Goal: Task Accomplishment & Management: Manage account settings

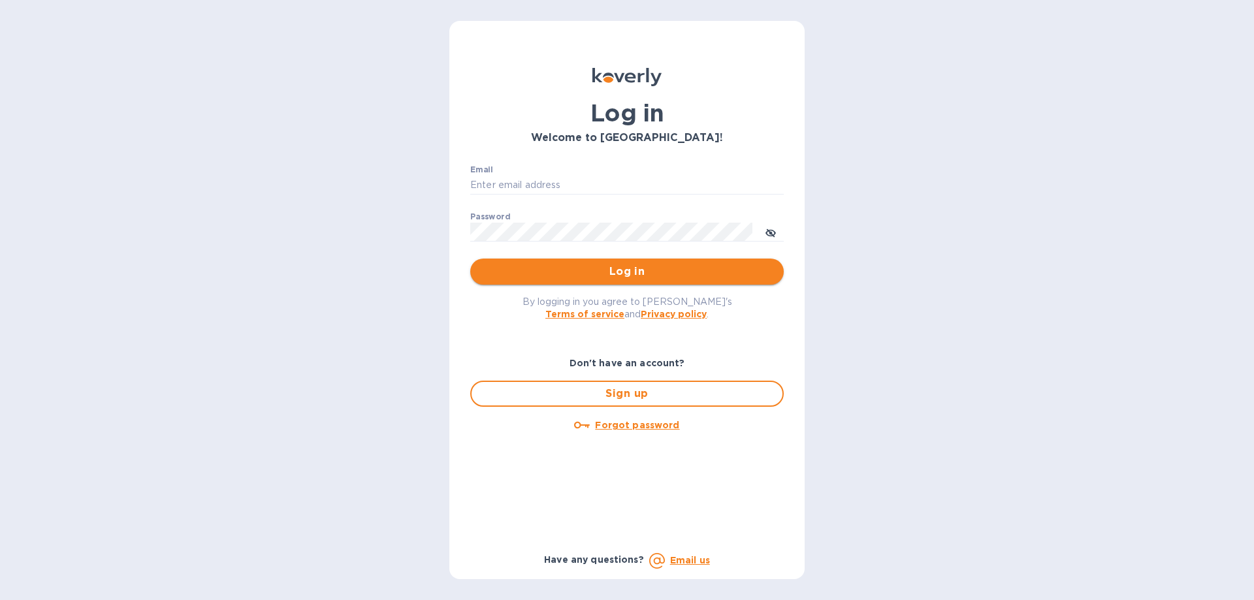
type input "[PERSON_NAME][EMAIL_ADDRESS][DOMAIN_NAME]"
click at [619, 268] on span "Log in" at bounding box center [627, 272] width 293 height 16
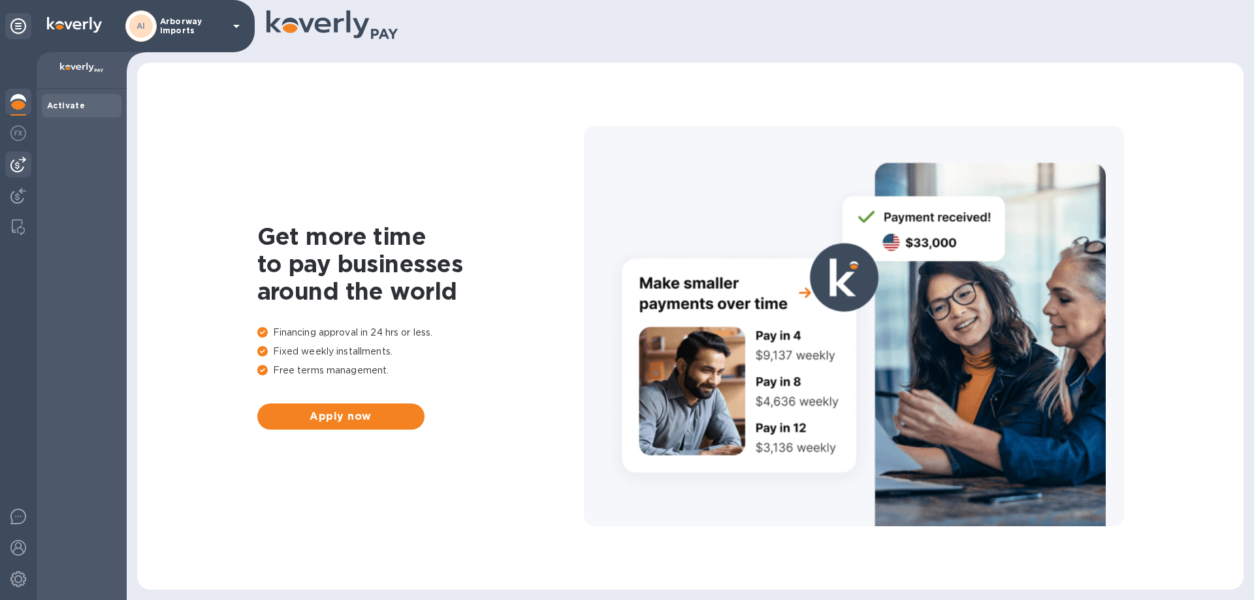
click at [22, 161] on img at bounding box center [18, 165] width 16 height 16
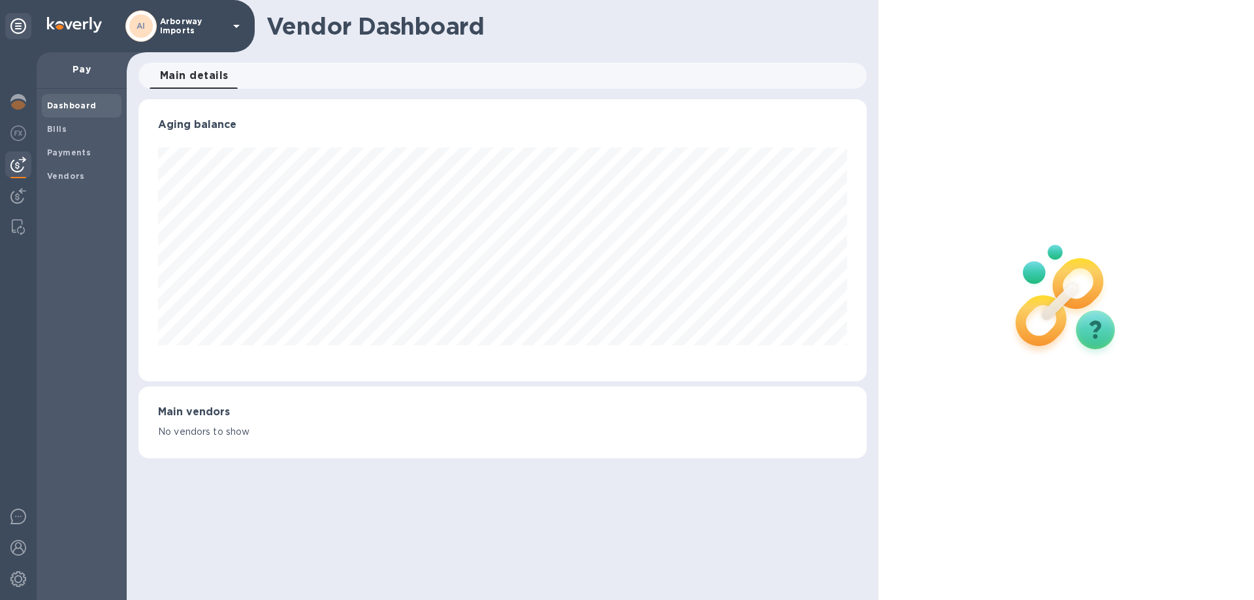
scroll to position [282, 727]
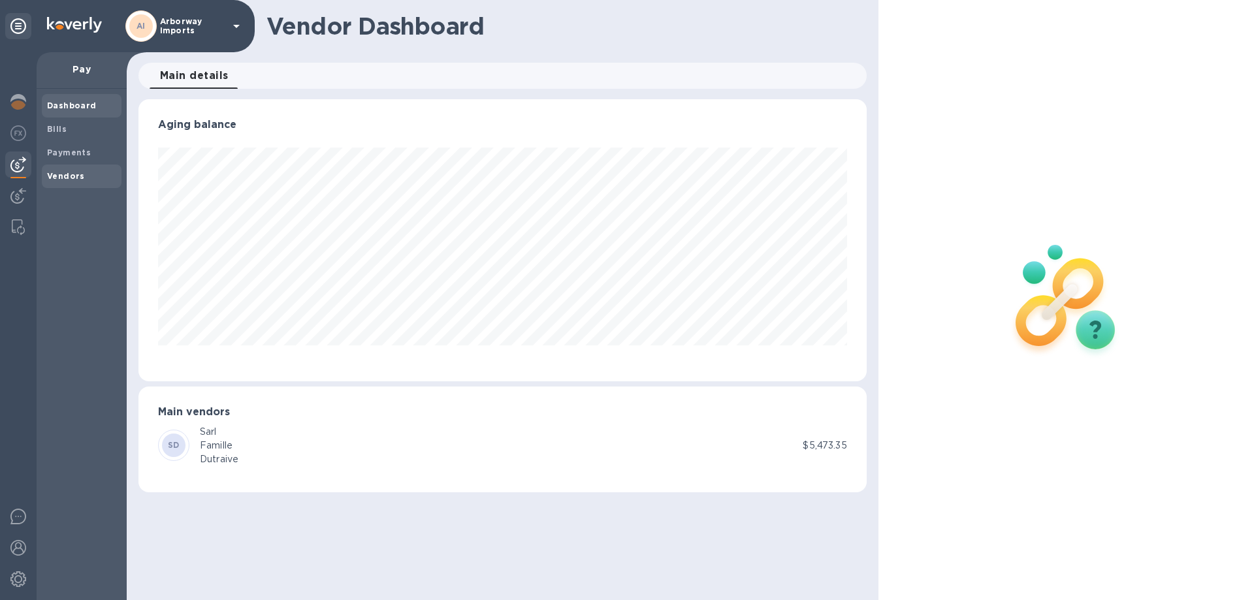
click at [67, 178] on b "Vendors" at bounding box center [66, 176] width 38 height 10
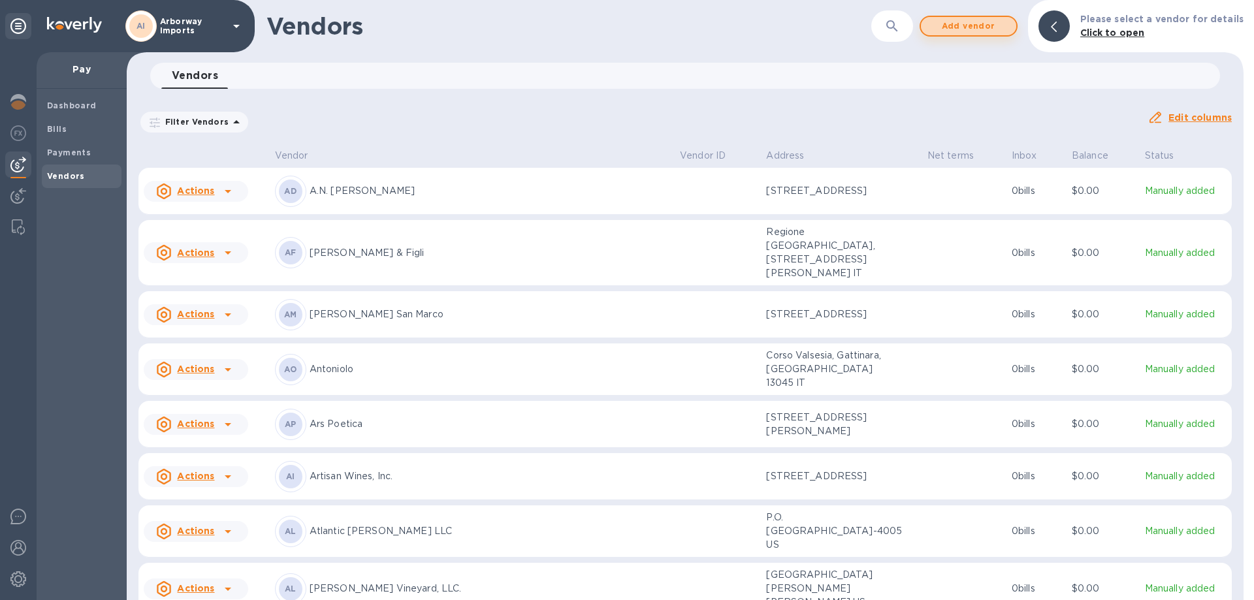
click at [1006, 25] on span "Add vendor" at bounding box center [968, 26] width 74 height 16
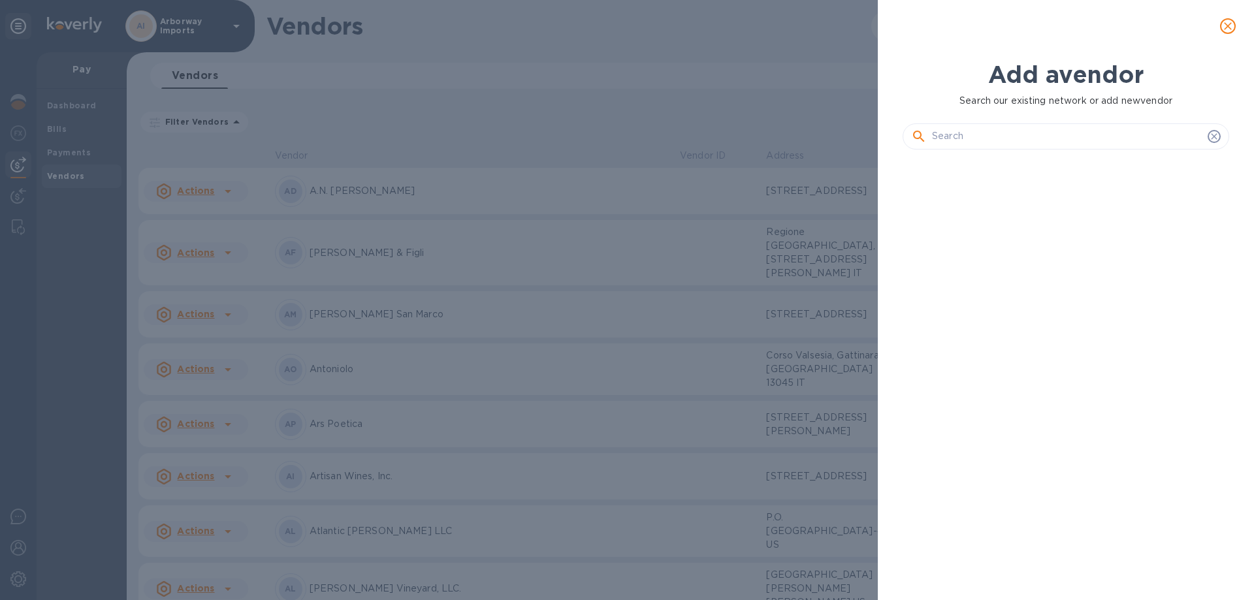
scroll to position [396, 332]
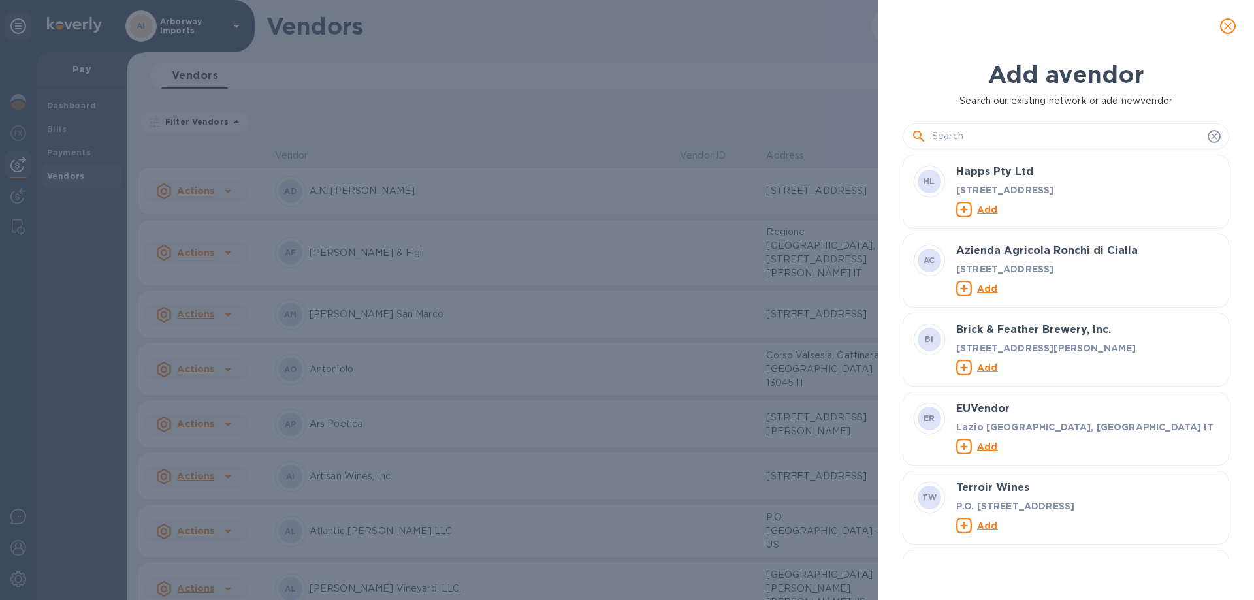
click at [1020, 141] on input "text" at bounding box center [1067, 137] width 270 height 20
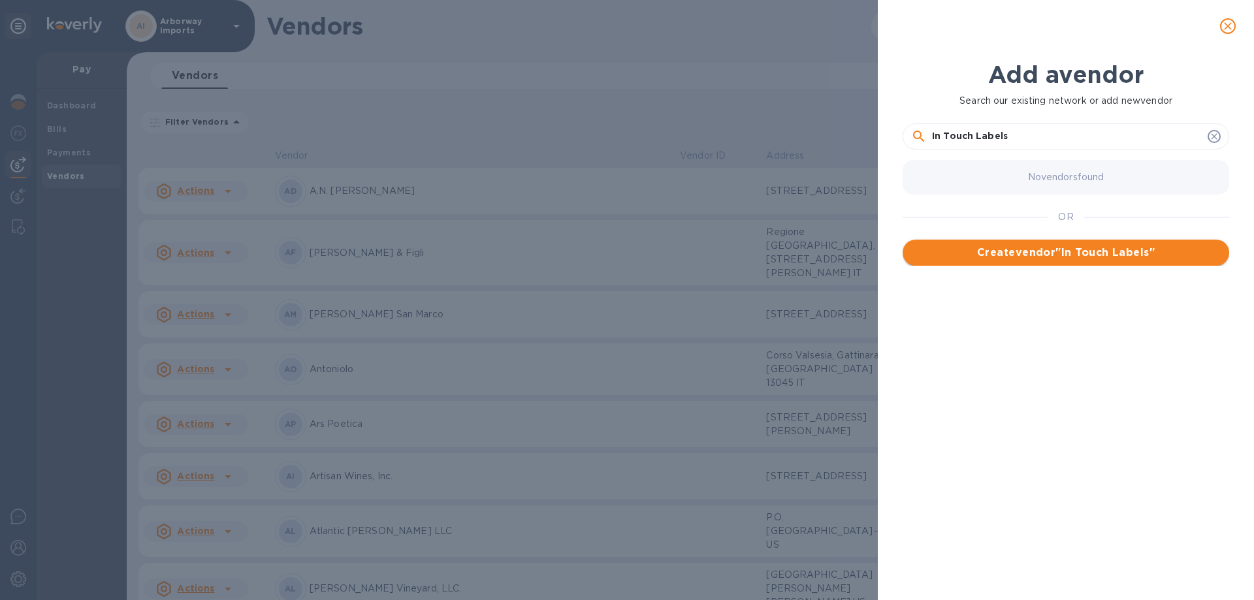
type input "In Touch Labels"
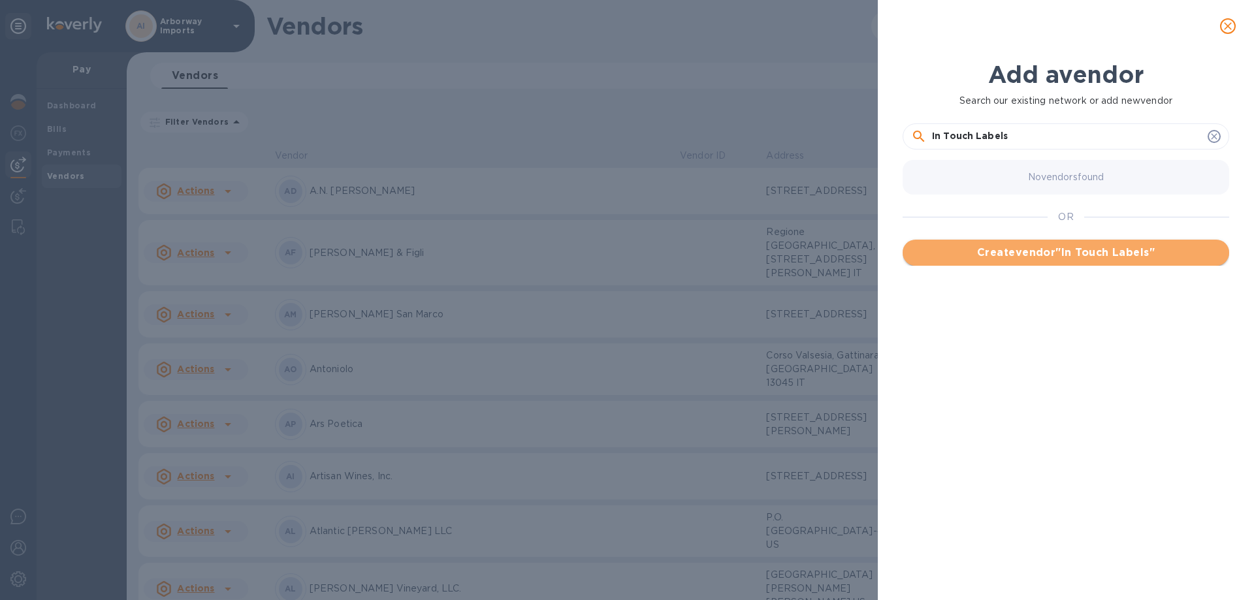
click at [1081, 257] on span "Create vendor " In Touch Labels "" at bounding box center [1066, 253] width 306 height 16
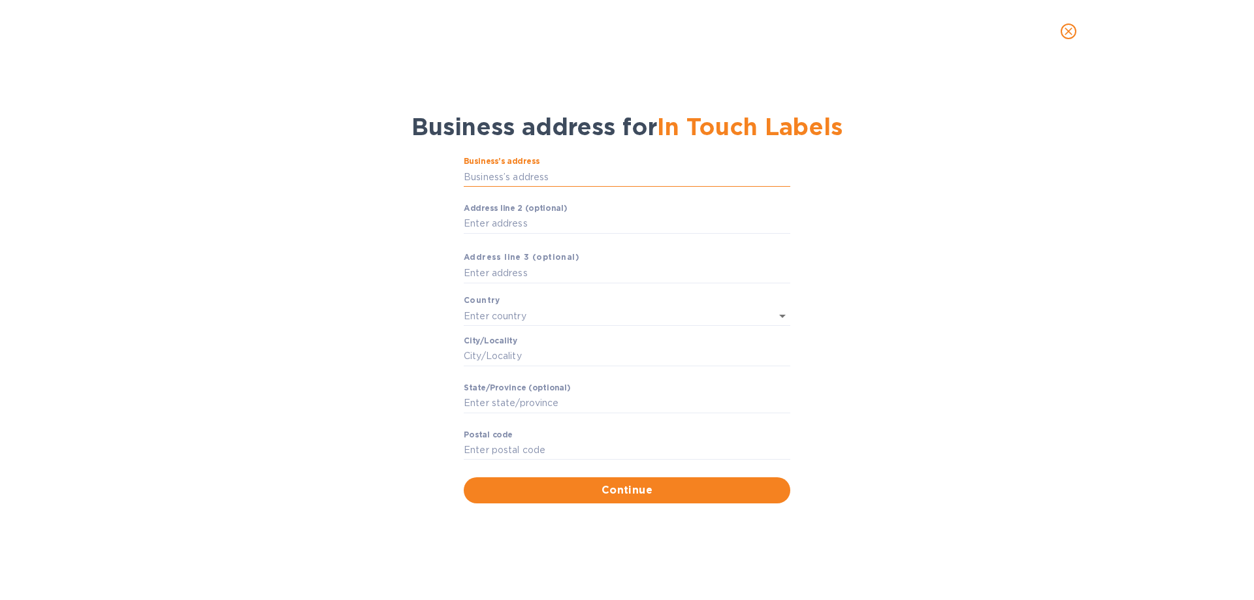
click at [556, 180] on input "Business’s аddress" at bounding box center [627, 177] width 327 height 20
type input "[STREET_ADDRESS]"
type input "[GEOGRAPHIC_DATA]"
type input "Chelmsford"
type input "MA"
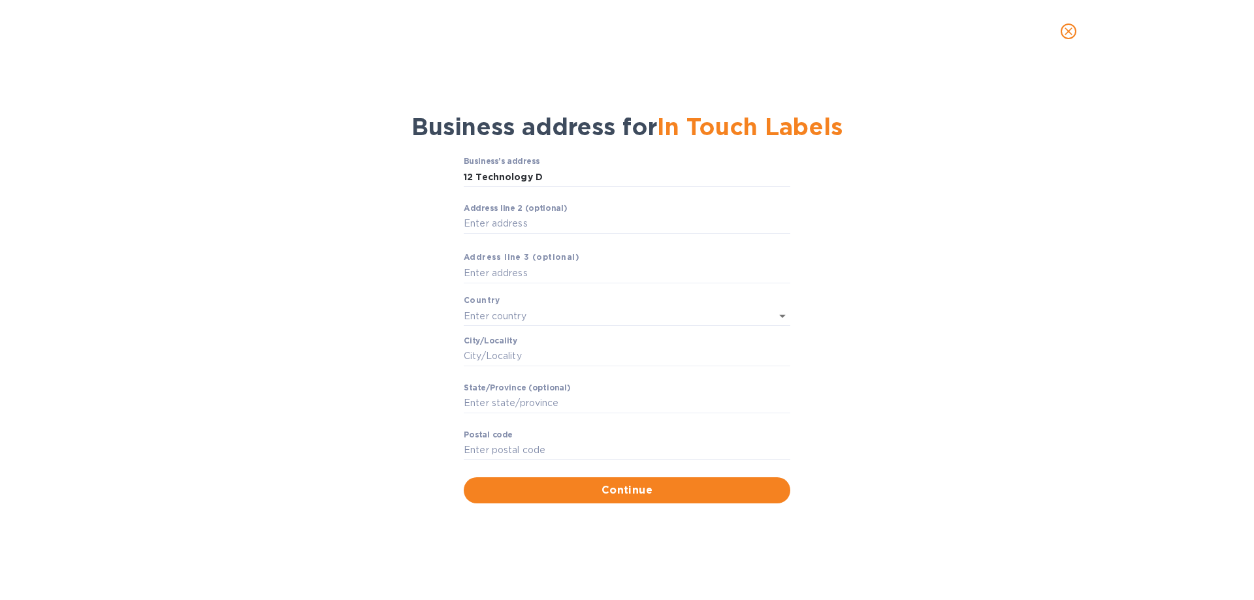
type input "01863"
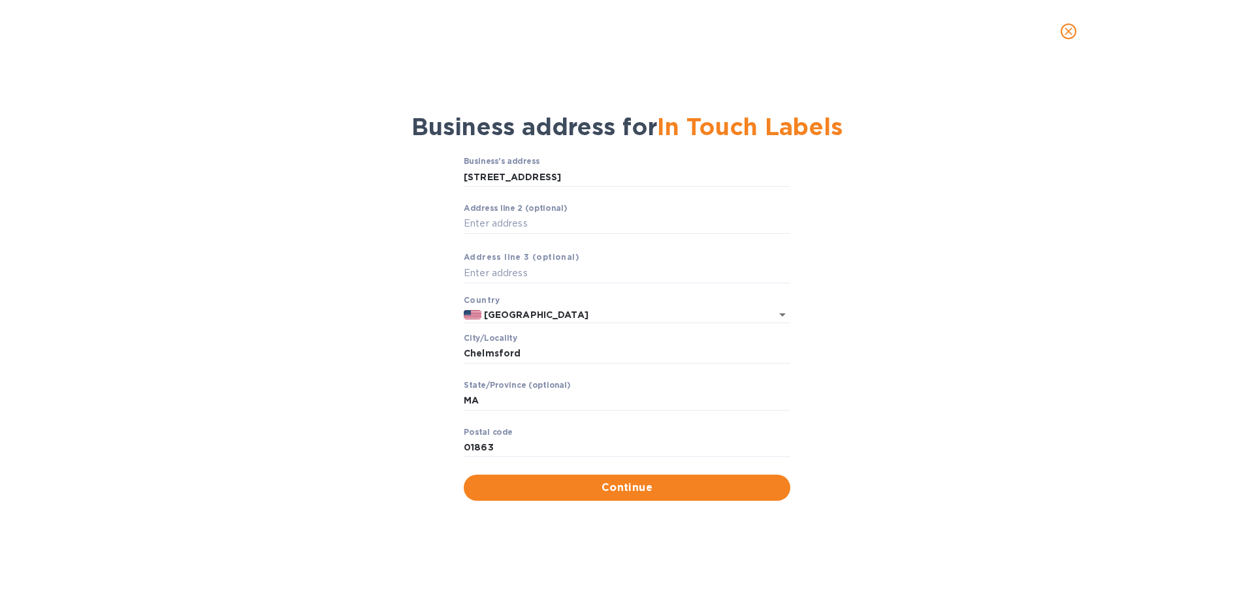
click at [673, 482] on span "Continue" at bounding box center [627, 488] width 306 height 16
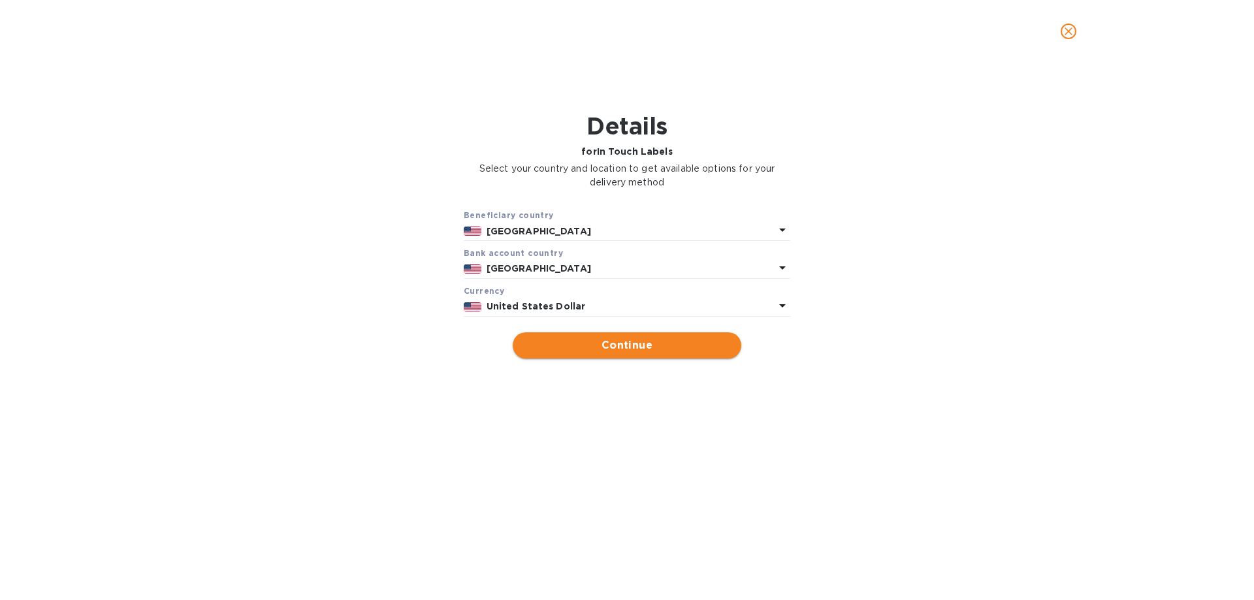
click at [650, 349] on span "Continue" at bounding box center [627, 346] width 208 height 16
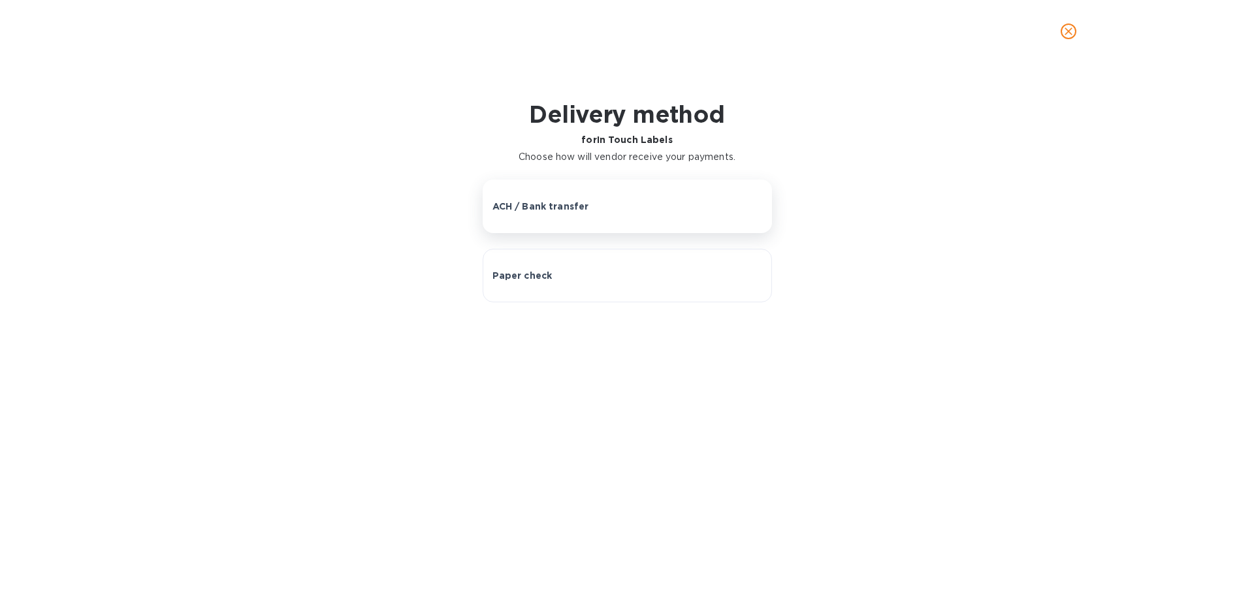
click at [577, 205] on p "ACH / Bank transfer" at bounding box center [540, 206] width 97 height 13
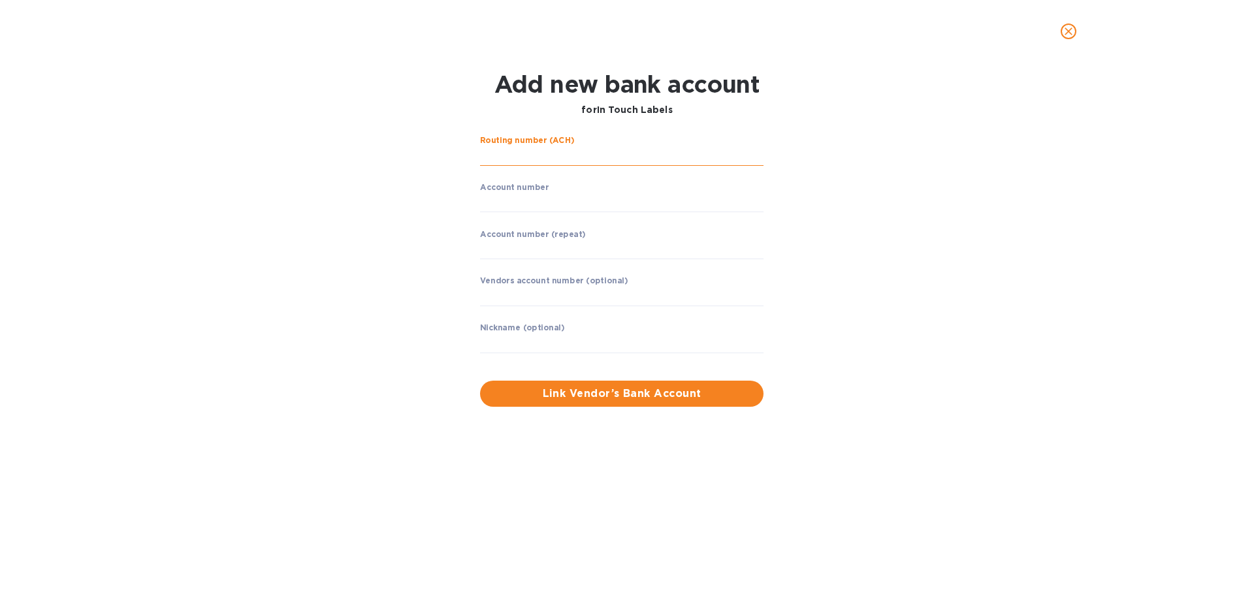
click at [539, 157] on input "string" at bounding box center [621, 156] width 283 height 20
click at [560, 147] on input "string" at bounding box center [621, 156] width 283 height 20
click at [562, 153] on input "string" at bounding box center [621, 156] width 283 height 20
type input "122000661"
click at [528, 205] on input "string" at bounding box center [621, 203] width 283 height 20
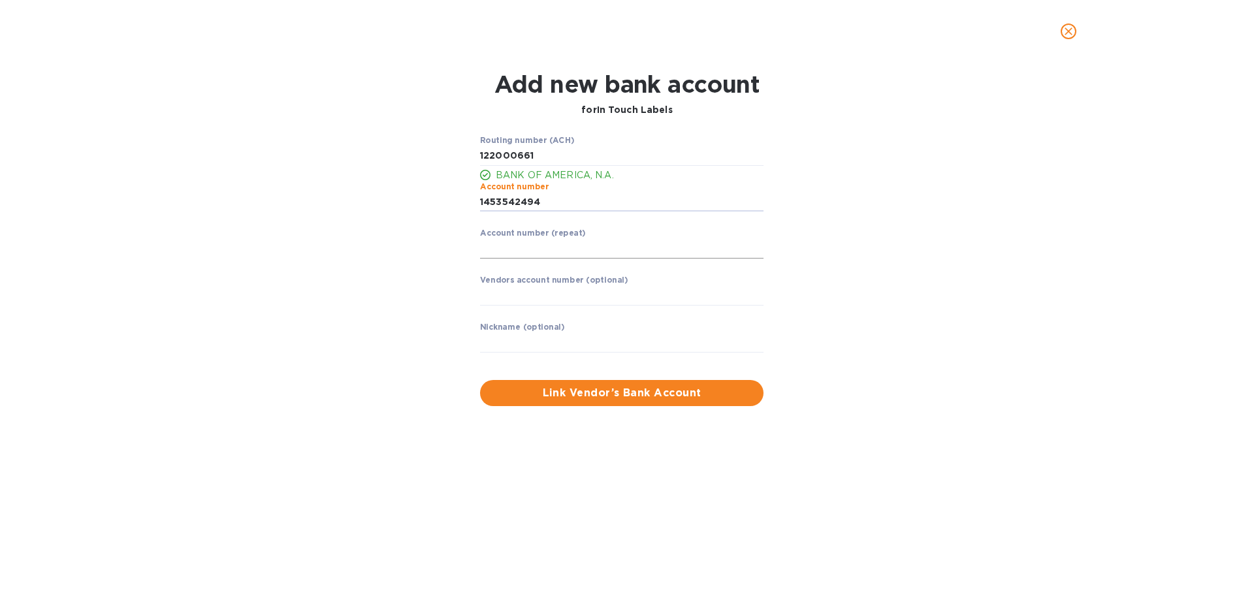
type input "1453542494"
click at [531, 247] on input "string" at bounding box center [621, 249] width 283 height 20
type input "1453542494"
click at [624, 295] on input "text" at bounding box center [621, 296] width 283 height 20
click at [689, 402] on button "Link Vendor’s Bank Account" at bounding box center [621, 393] width 283 height 26
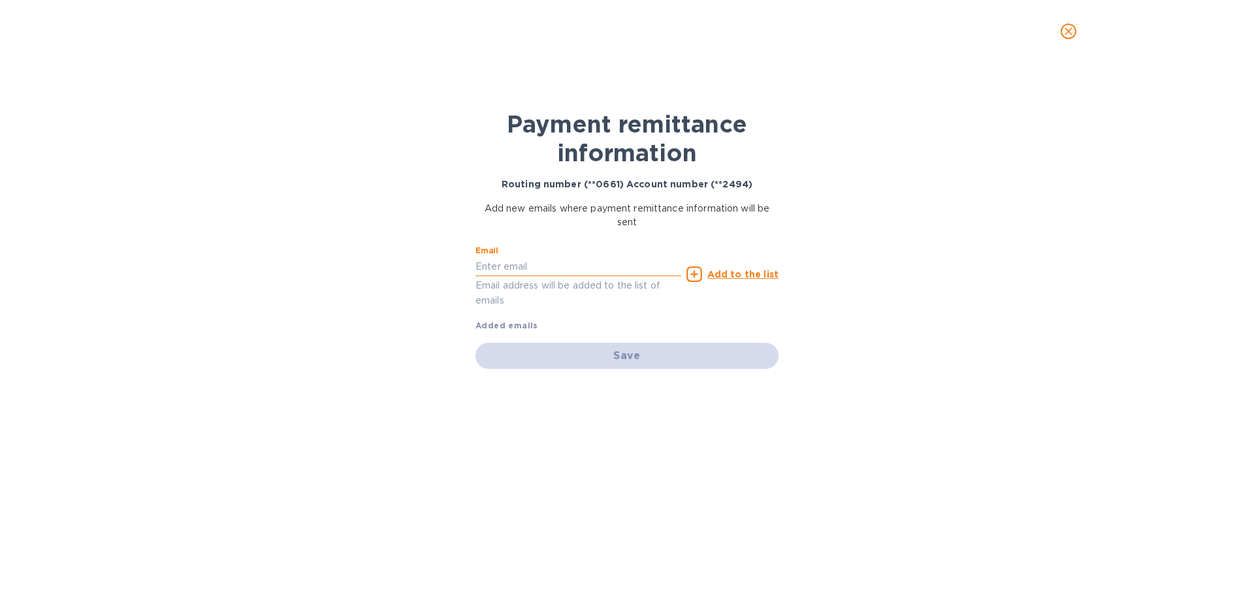
click at [579, 268] on input "text" at bounding box center [578, 267] width 206 height 20
type input "[PERSON_NAME][EMAIL_ADDRESS][DOMAIN_NAME]"
click at [754, 277] on u "Add to the list" at bounding box center [742, 274] width 71 height 10
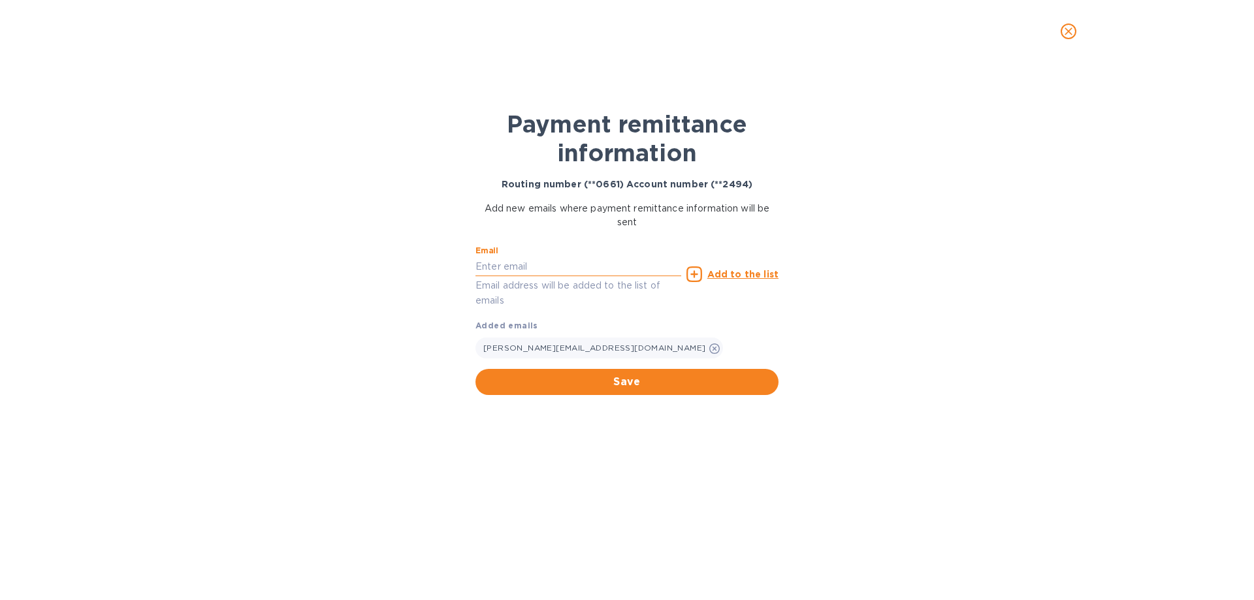
drag, startPoint x: 582, startPoint y: 269, endPoint x: 651, endPoint y: 267, distance: 68.6
click at [582, 268] on input "text" at bounding box center [578, 267] width 206 height 20
paste input "[PERSON_NAME][EMAIL_ADDRESS][DOMAIN_NAME]"
type input "[PERSON_NAME][EMAIL_ADDRESS][DOMAIN_NAME]"
click at [748, 272] on u "Add to the list" at bounding box center [742, 274] width 71 height 10
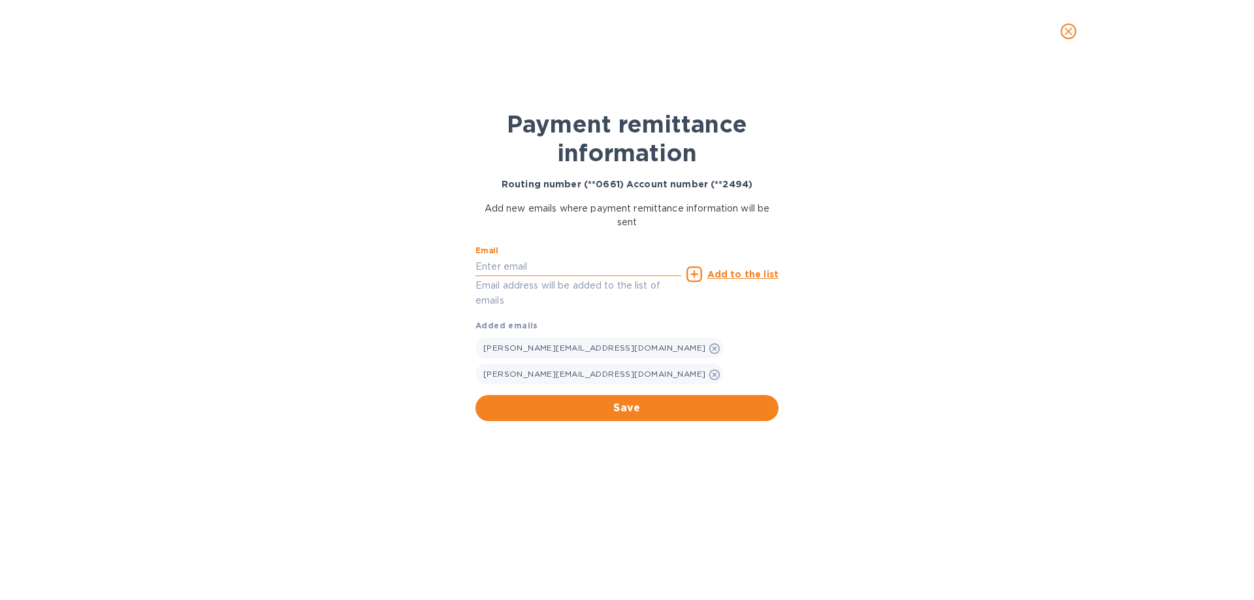
click at [571, 257] on input "text" at bounding box center [578, 267] width 206 height 20
paste input "[EMAIL_ADDRESS][DOMAIN_NAME]>"
type input "[EMAIL_ADDRESS][DOMAIN_NAME]"
click at [740, 274] on u "Add to the list" at bounding box center [742, 274] width 71 height 10
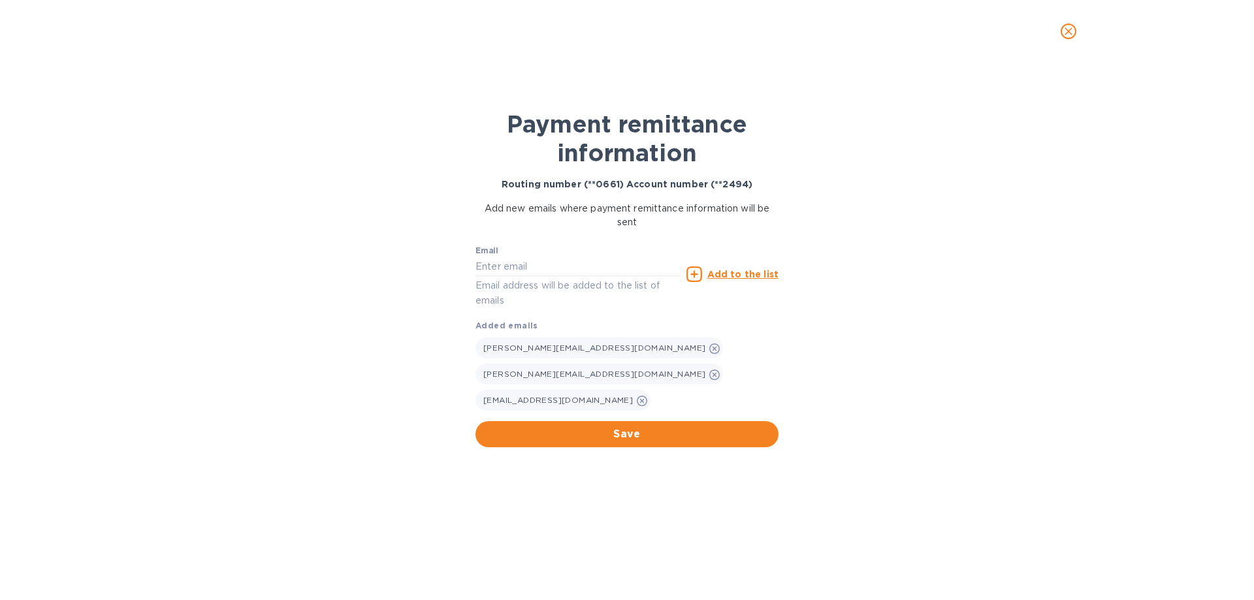
click at [685, 430] on span "Save" at bounding box center [627, 434] width 282 height 16
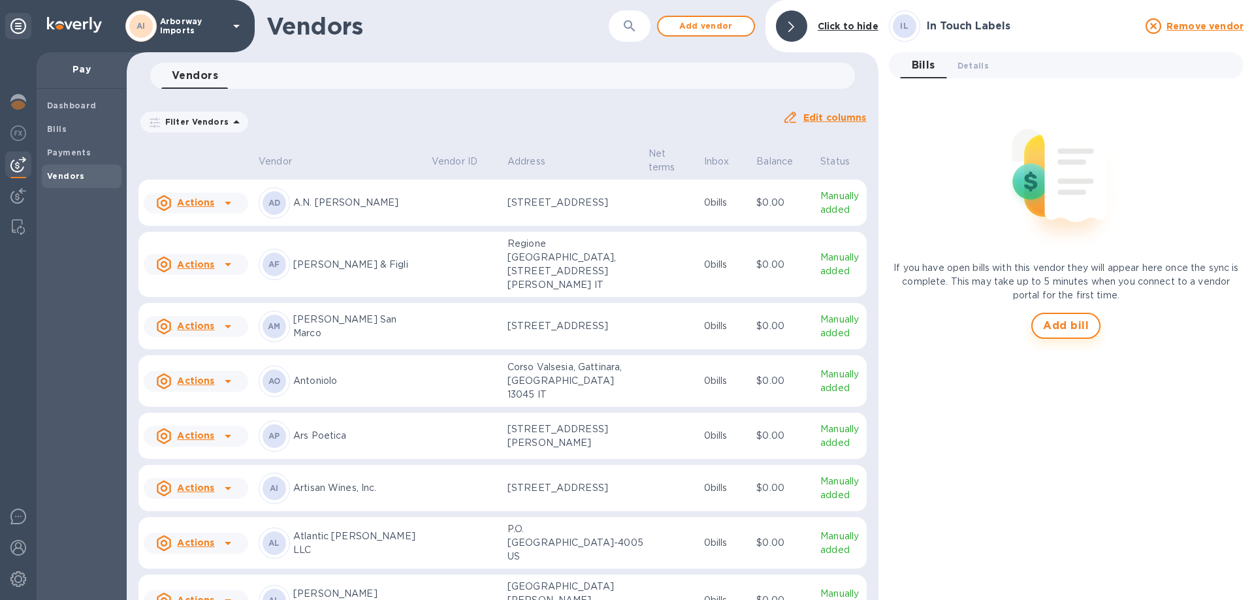
click at [1081, 315] on button "Add bill" at bounding box center [1065, 326] width 69 height 26
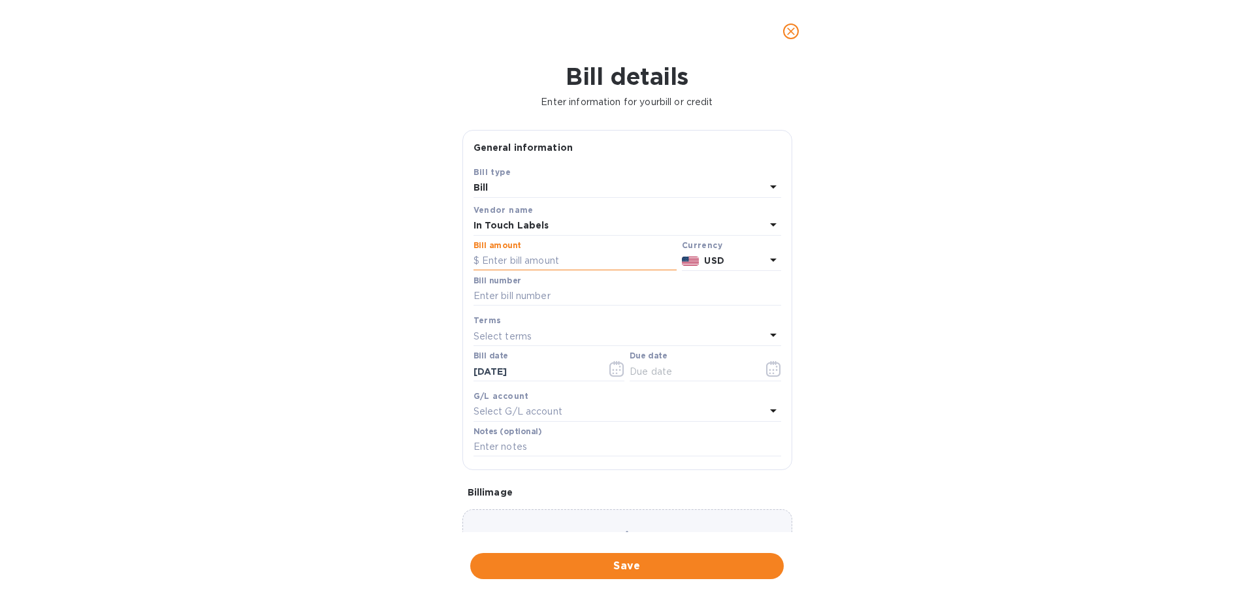
click at [567, 257] on input "text" at bounding box center [574, 261] width 203 height 20
type input "215.70"
click at [581, 304] on input "text" at bounding box center [627, 297] width 308 height 20
type input "Wandering Soul Beer Past Life Labels"
click at [767, 368] on icon "button" at bounding box center [773, 369] width 15 height 16
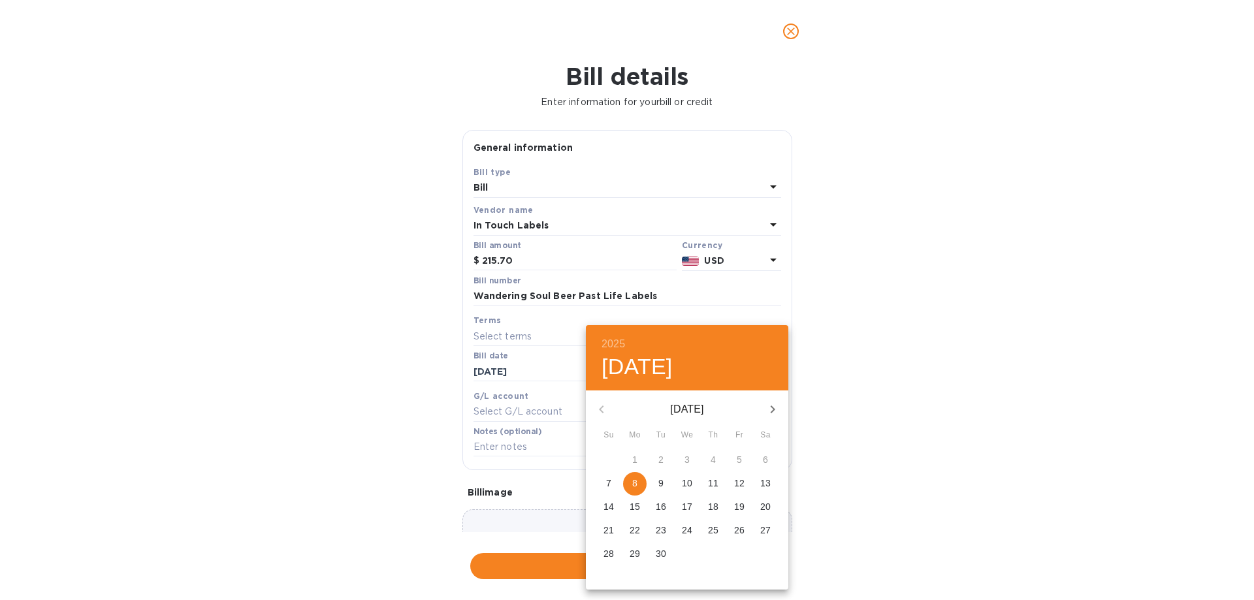
click at [639, 476] on button "8" at bounding box center [635, 484] width 24 height 24
type input "[DATE]"
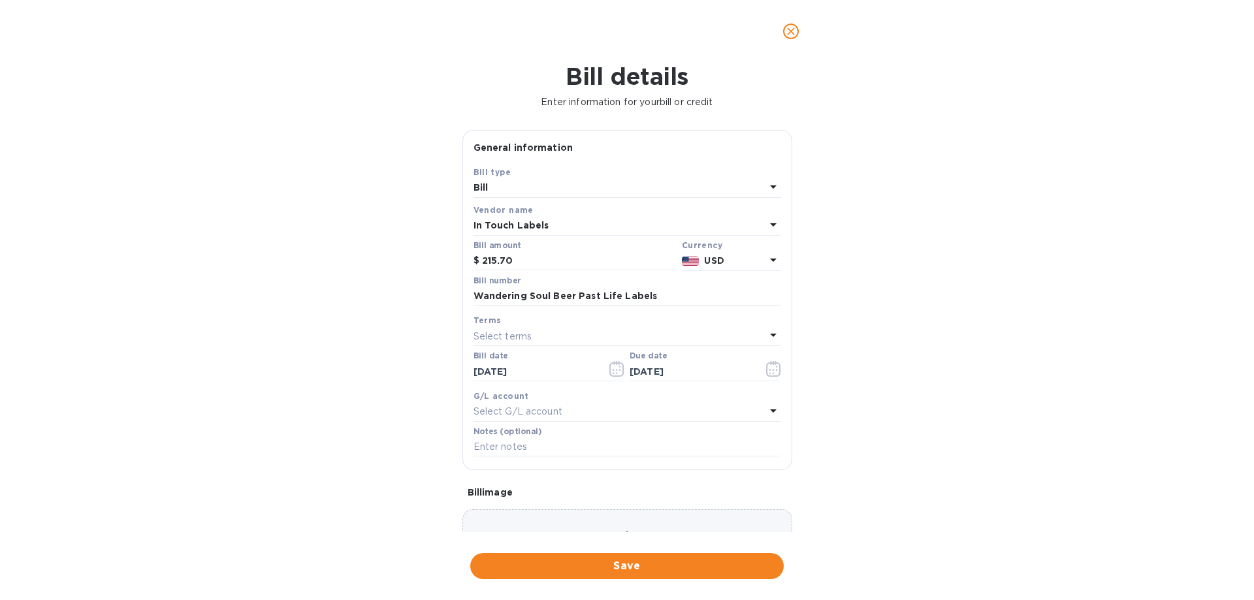
click at [630, 515] on div "Choose a bill and drag it here" at bounding box center [627, 556] width 330 height 94
click at [691, 565] on span "Save" at bounding box center [627, 566] width 293 height 16
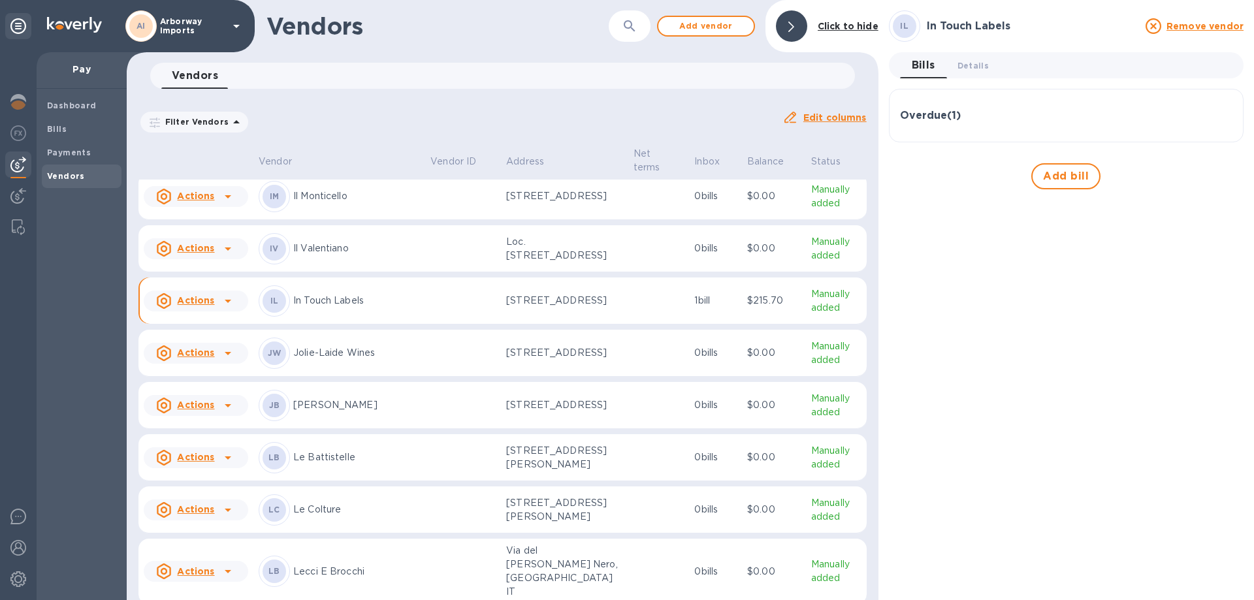
scroll to position [3674, 0]
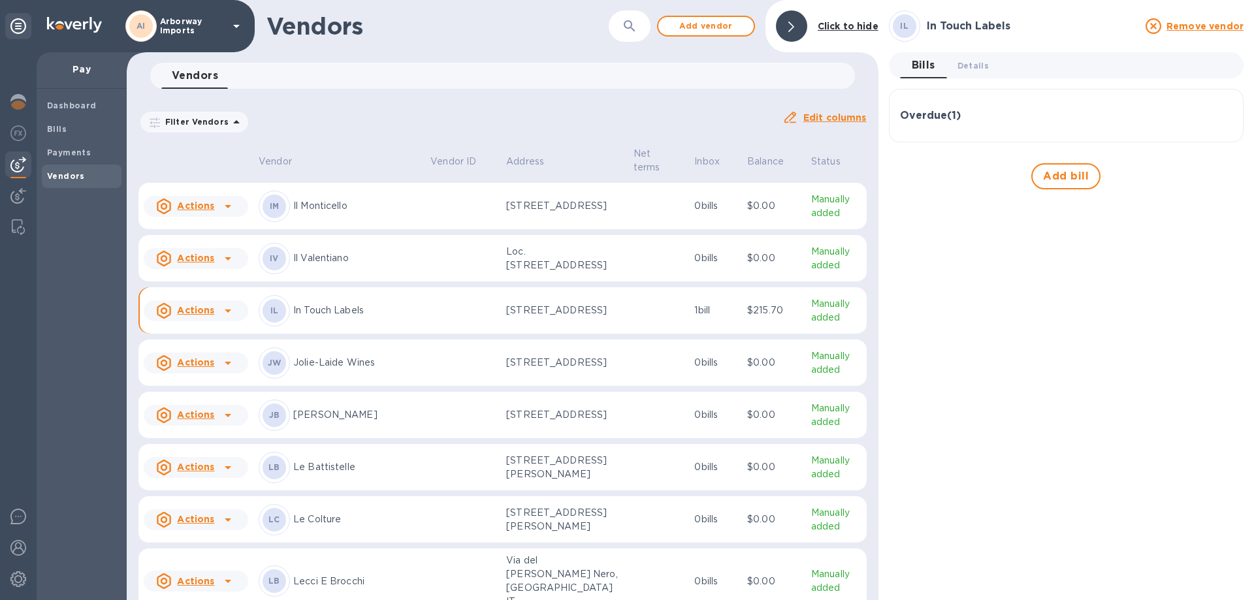
click at [332, 334] on td "IL In Touch Labels" at bounding box center [339, 310] width 172 height 47
click at [344, 317] on p "In Touch Labels" at bounding box center [356, 311] width 127 height 14
click at [971, 69] on span "Details 0" at bounding box center [972, 66] width 31 height 14
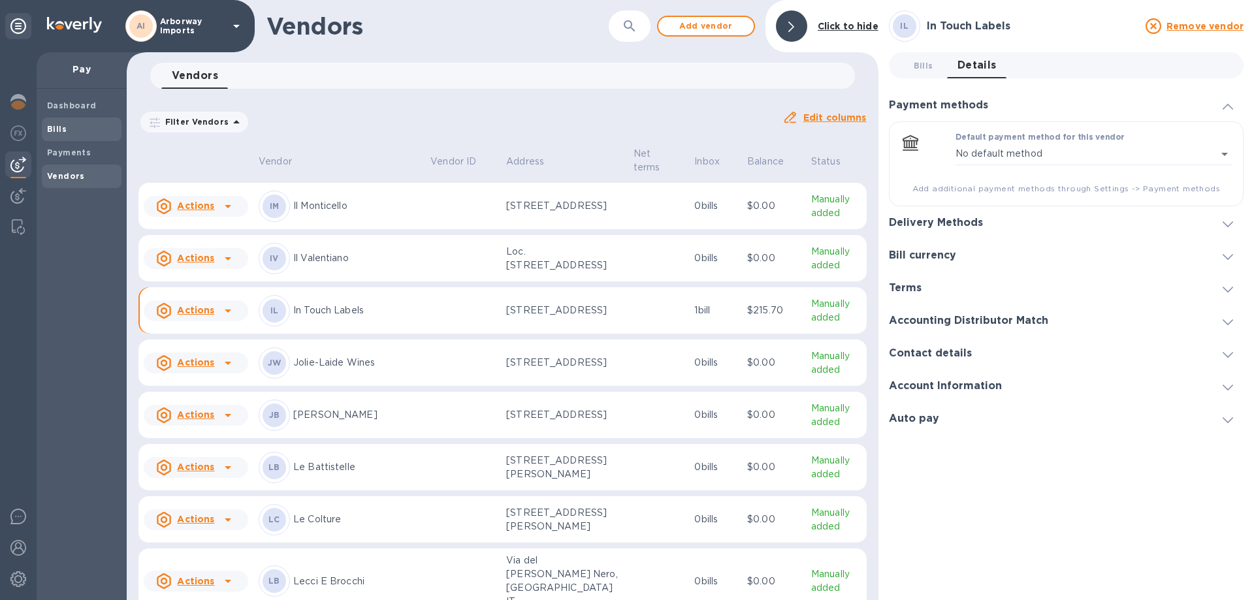
click at [80, 135] on span "Bills" at bounding box center [81, 129] width 69 height 13
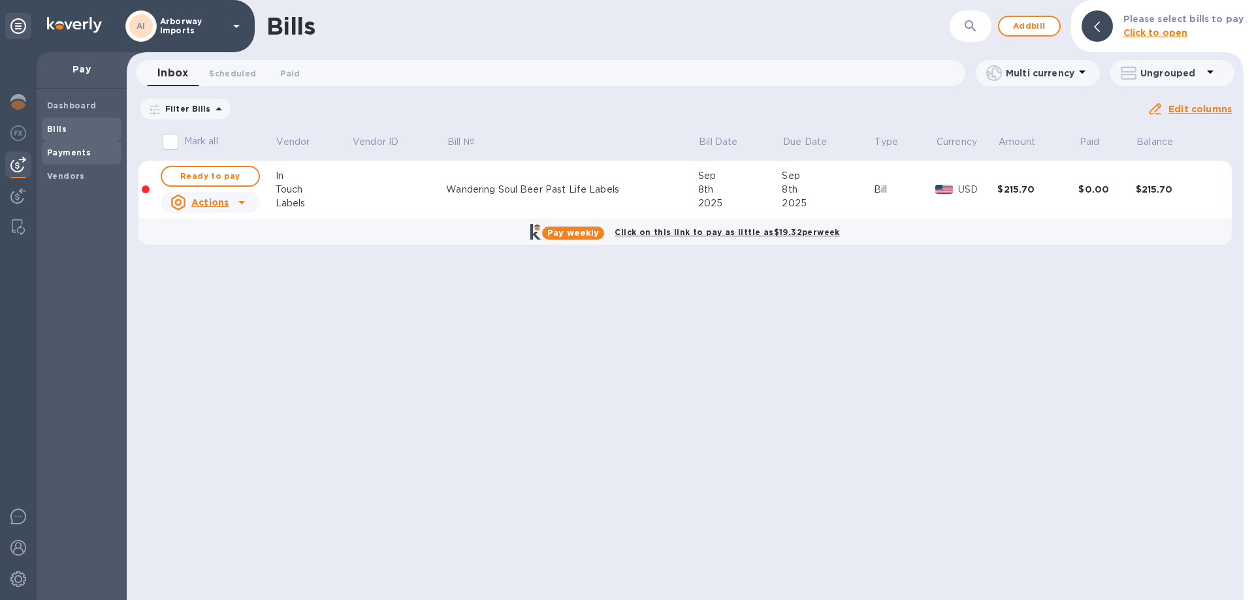
click at [51, 157] on b "Payments" at bounding box center [69, 153] width 44 height 10
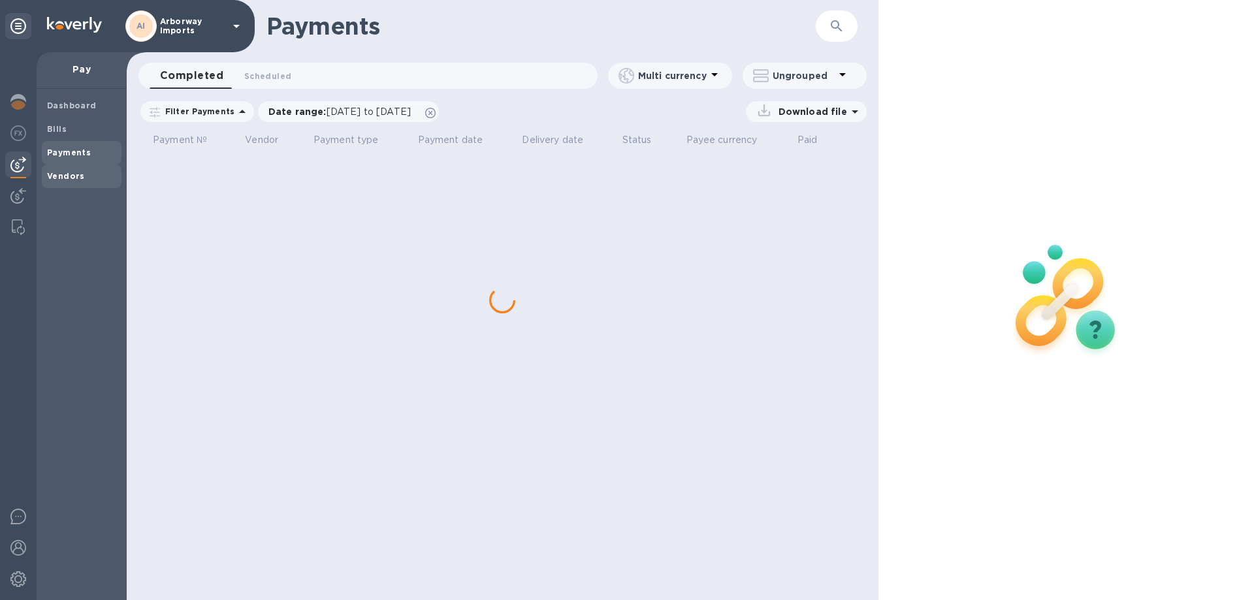
click at [70, 179] on b "Vendors" at bounding box center [66, 176] width 38 height 10
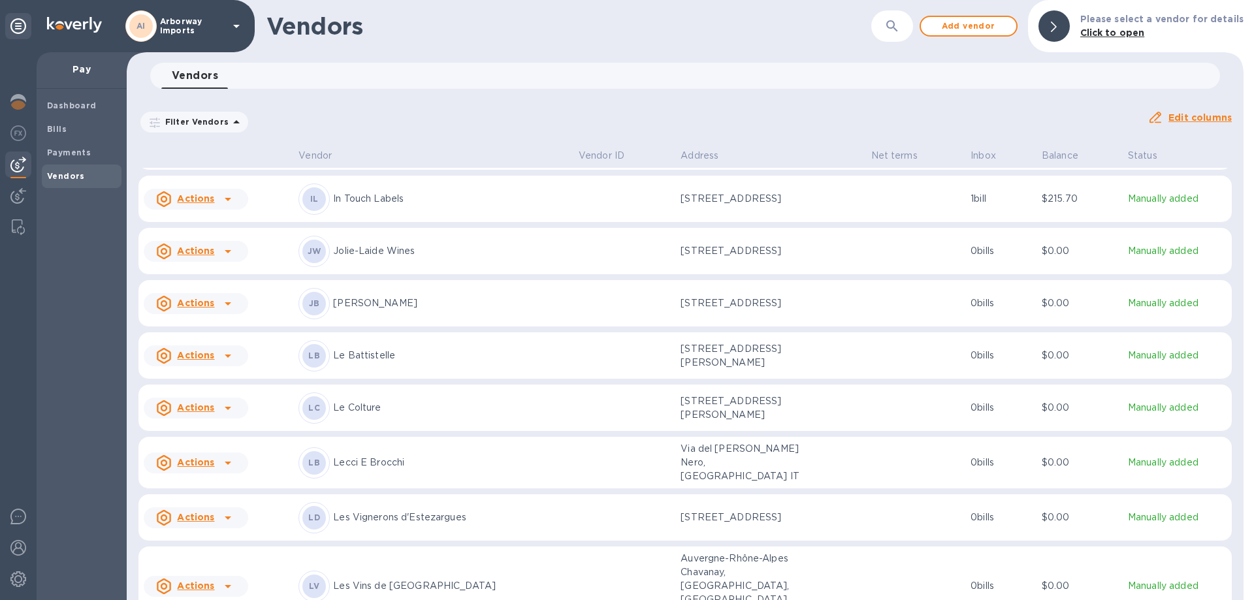
scroll to position [3767, 0]
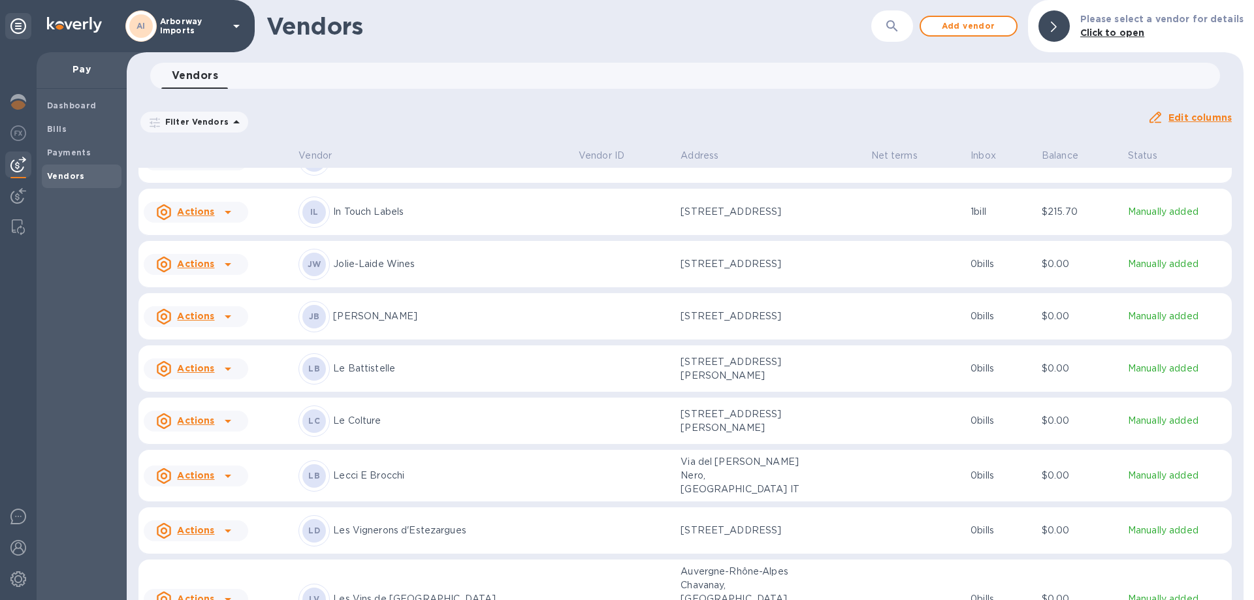
click at [419, 228] on div "IL In Touch Labels" at bounding box center [433, 212] width 270 height 31
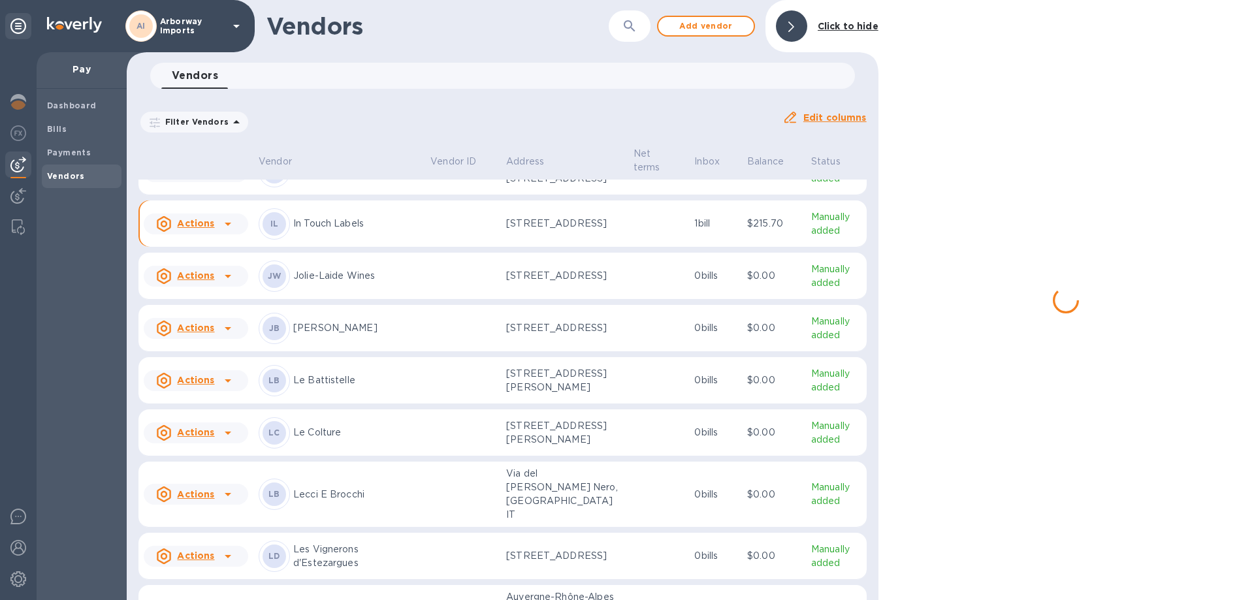
scroll to position [3797, 0]
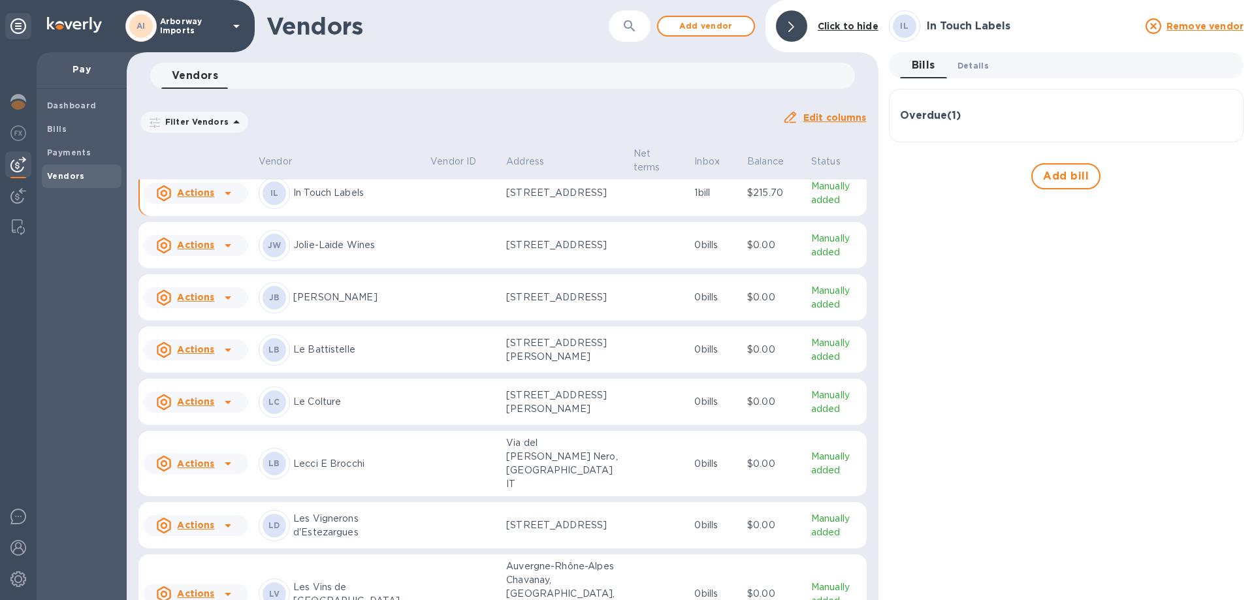
click at [974, 73] on button "Details 0" at bounding box center [973, 65] width 52 height 26
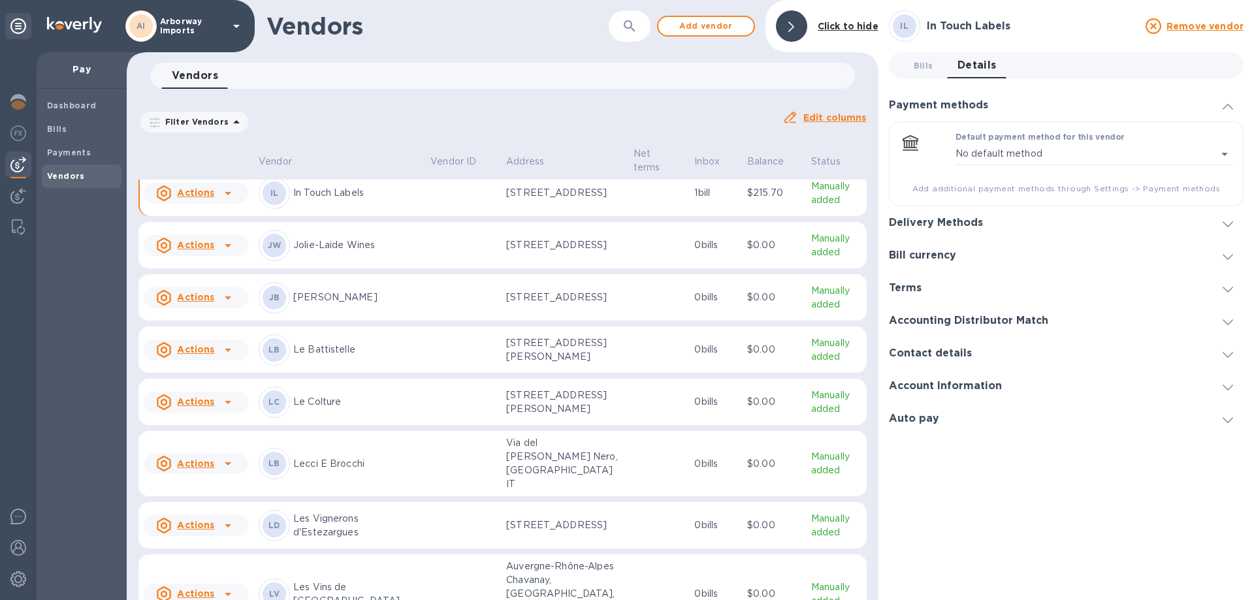
click at [954, 379] on div "Account Information" at bounding box center [1066, 386] width 355 height 33
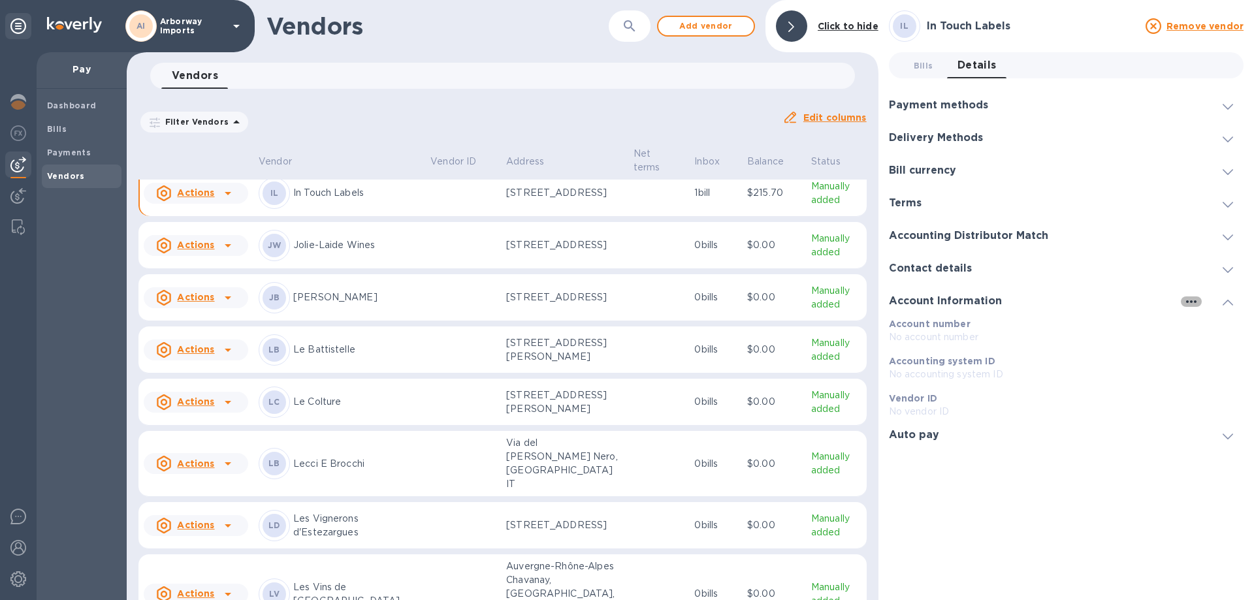
click at [1199, 300] on button "button" at bounding box center [1191, 301] width 21 height 10
click at [1198, 332] on p "Edit" at bounding box center [1206, 328] width 20 height 13
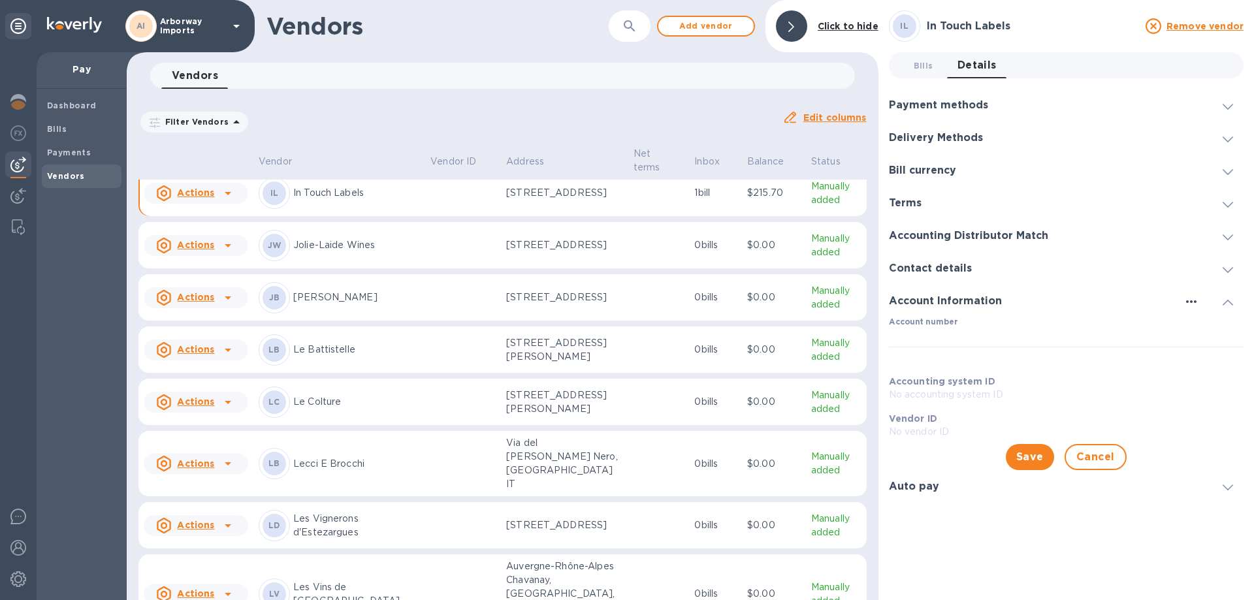
click at [1194, 300] on icon "button" at bounding box center [1191, 302] width 16 height 16
click at [1040, 263] on div at bounding box center [627, 300] width 1254 height 600
click at [1232, 269] on icon at bounding box center [1227, 270] width 10 height 6
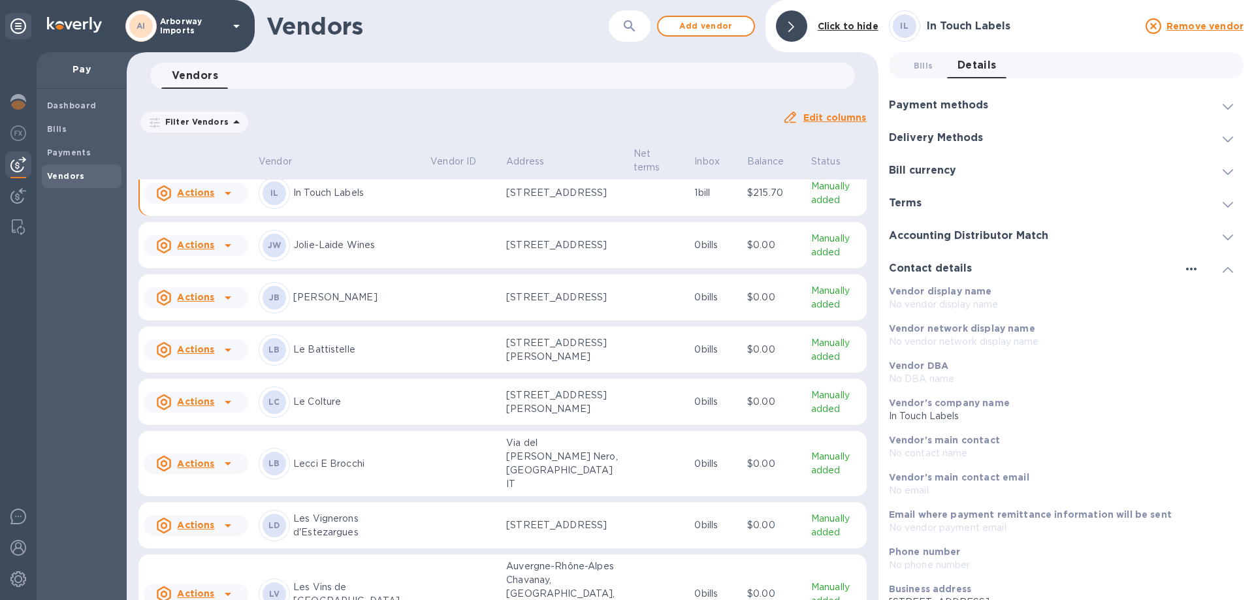
click at [1184, 269] on icon "button" at bounding box center [1191, 269] width 16 height 16
click at [1205, 301] on p "Edit" at bounding box center [1201, 295] width 20 height 13
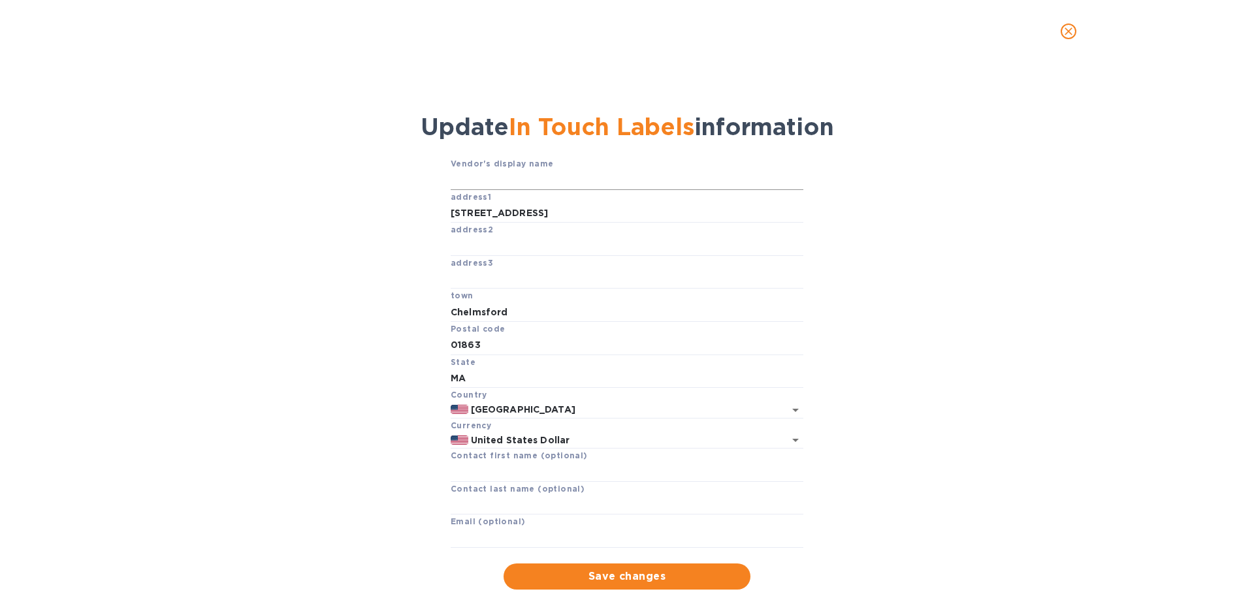
click at [562, 183] on input "text" at bounding box center [627, 180] width 353 height 20
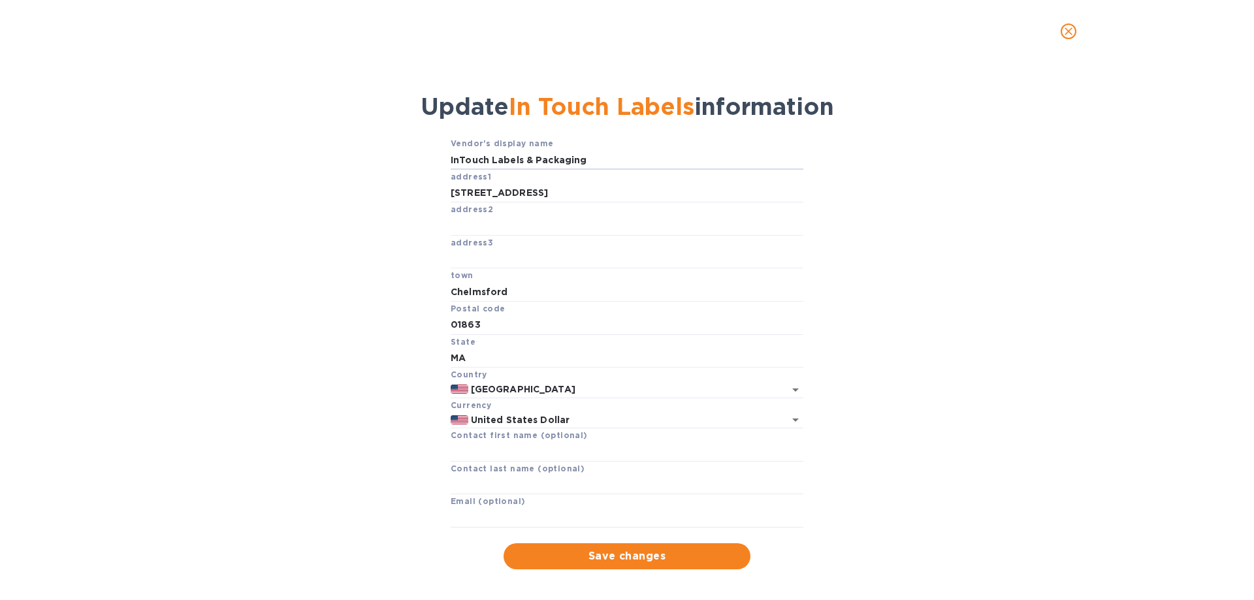
scroll to position [30, 0]
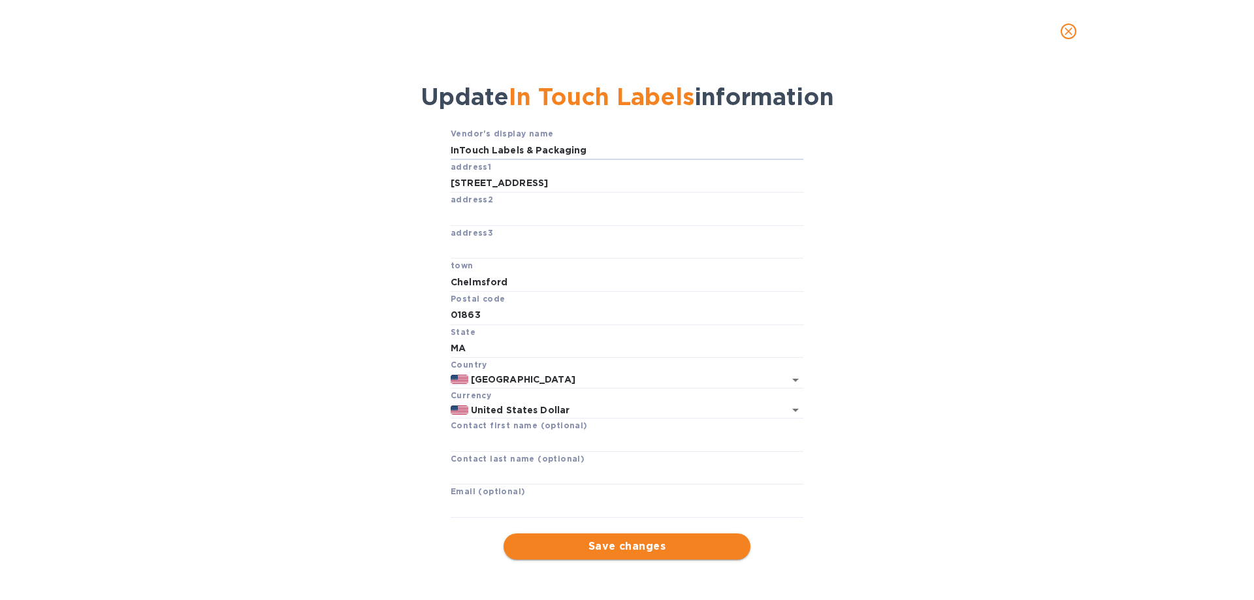
type input "InTouch Labels & Packaging"
click at [609, 541] on span "Save changes" at bounding box center [627, 547] width 226 height 16
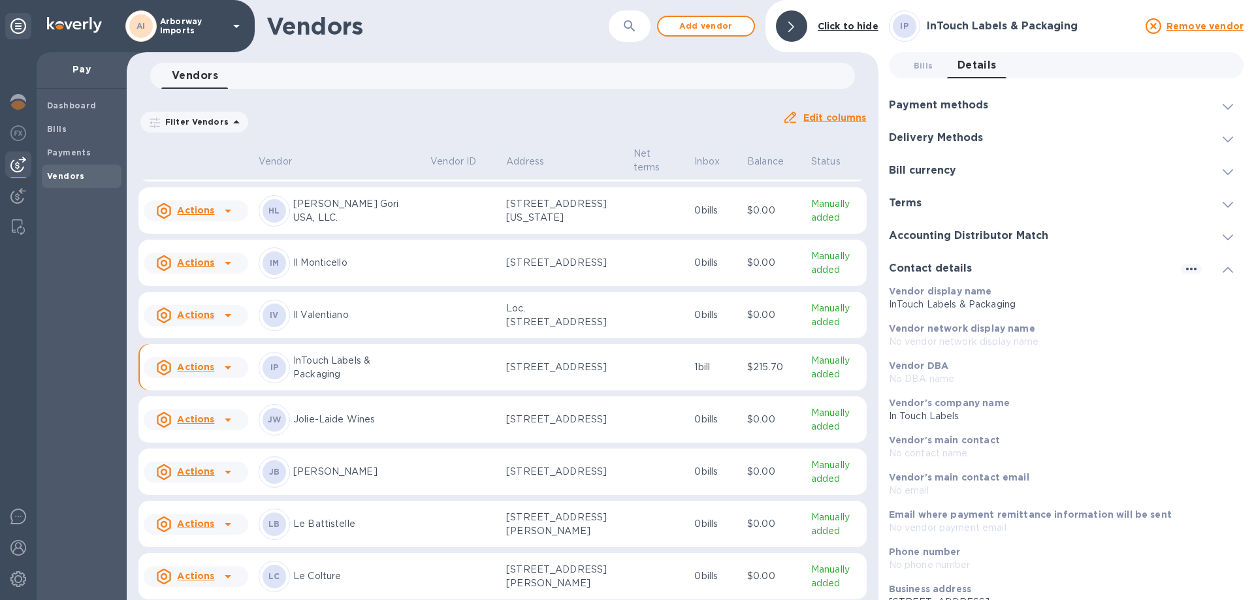
scroll to position [3761, 0]
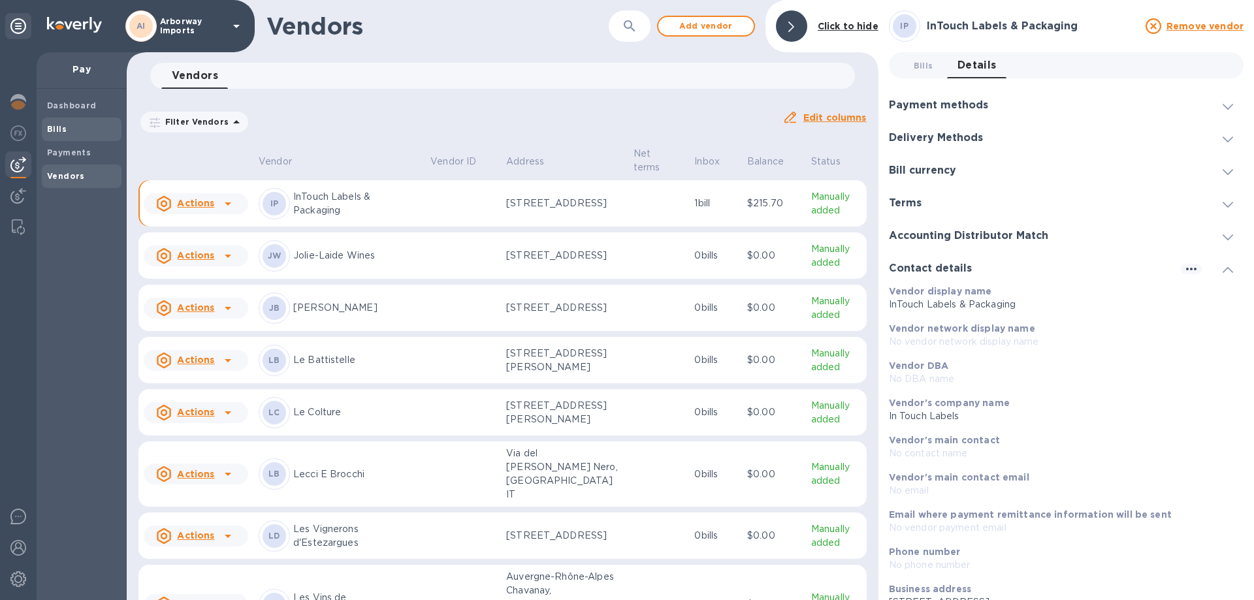
click at [64, 137] on div "Bills" at bounding box center [82, 130] width 80 height 24
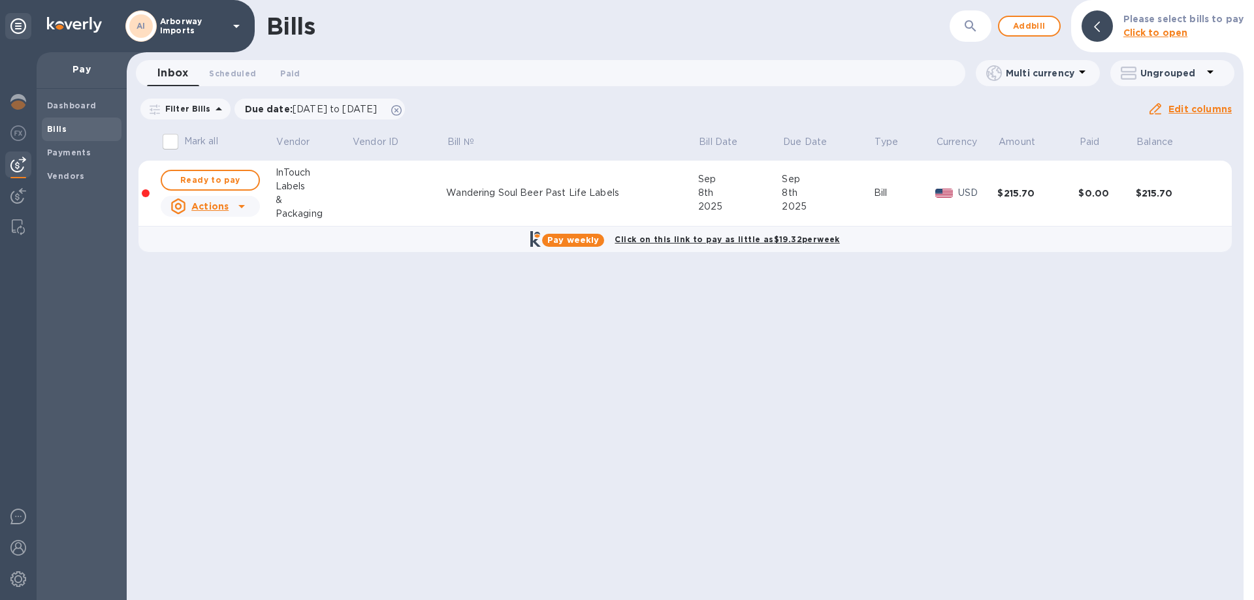
click at [212, 202] on u "Actions" at bounding box center [209, 206] width 37 height 10
click at [369, 186] on div at bounding box center [627, 300] width 1254 height 600
click at [586, 194] on div "Wandering Soul Beer Past Life Labels" at bounding box center [571, 193] width 251 height 14
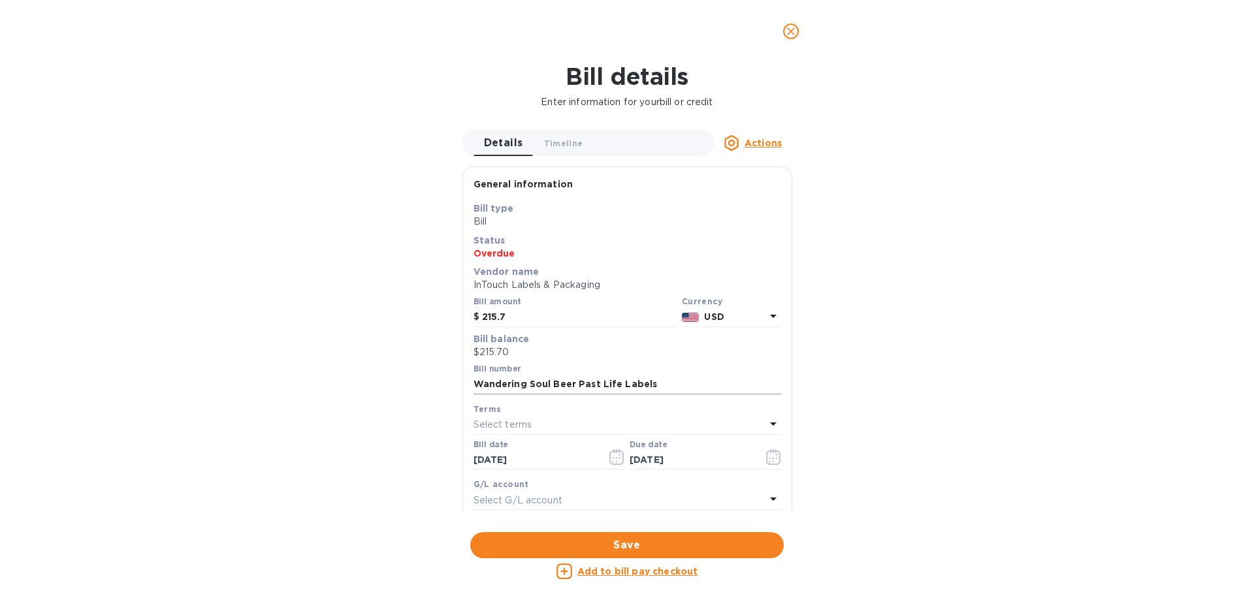
click at [475, 381] on input "Wandering Soul Beer Past Life Labels" at bounding box center [627, 385] width 308 height 20
click at [472, 383] on div "Bill number Wandering Soul Beer Past Life Labels" at bounding box center [627, 381] width 313 height 38
click at [477, 385] on input "Wandering Soul Beer Past Life Labels" at bounding box center [627, 385] width 308 height 20
click at [474, 384] on input "Wandering Soul Beer Past Life Labels" at bounding box center [627, 385] width 308 height 20
paste input "116184"
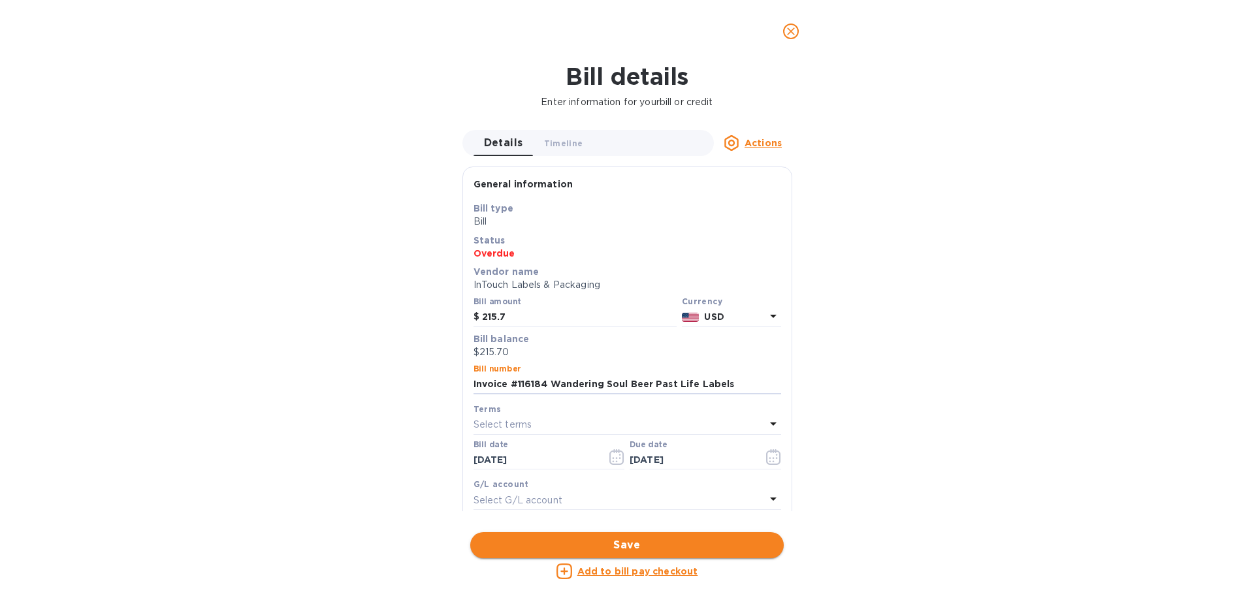
type input "Invoice #116184 Wandering Soul Beer Past Life Labels"
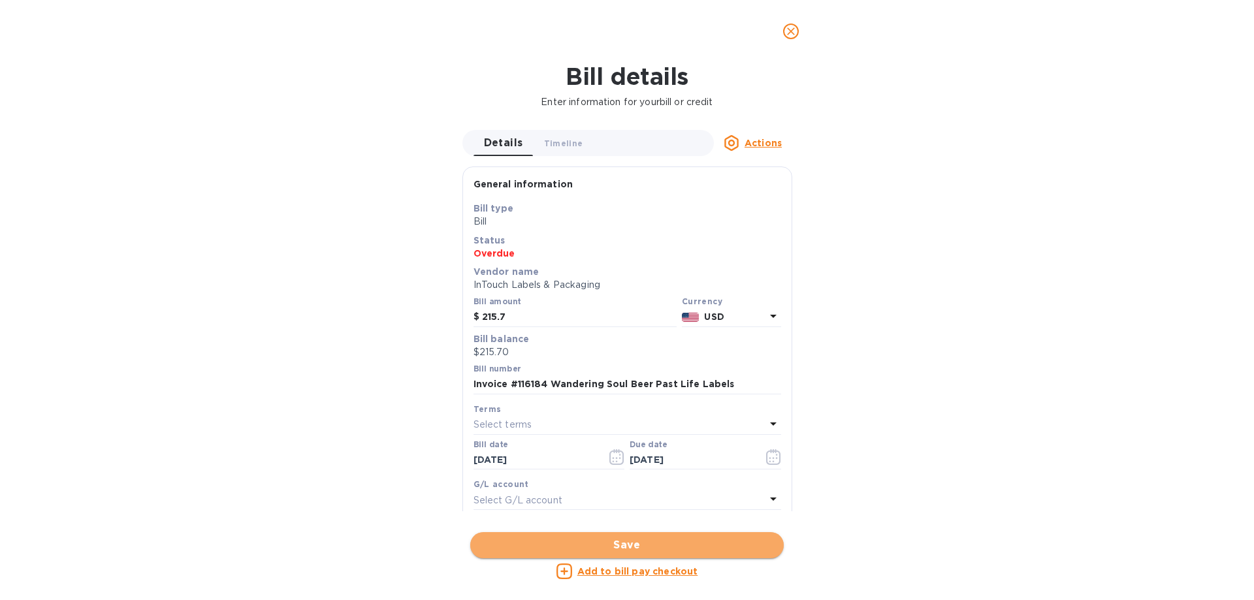
click at [594, 533] on button "Save" at bounding box center [626, 545] width 313 height 26
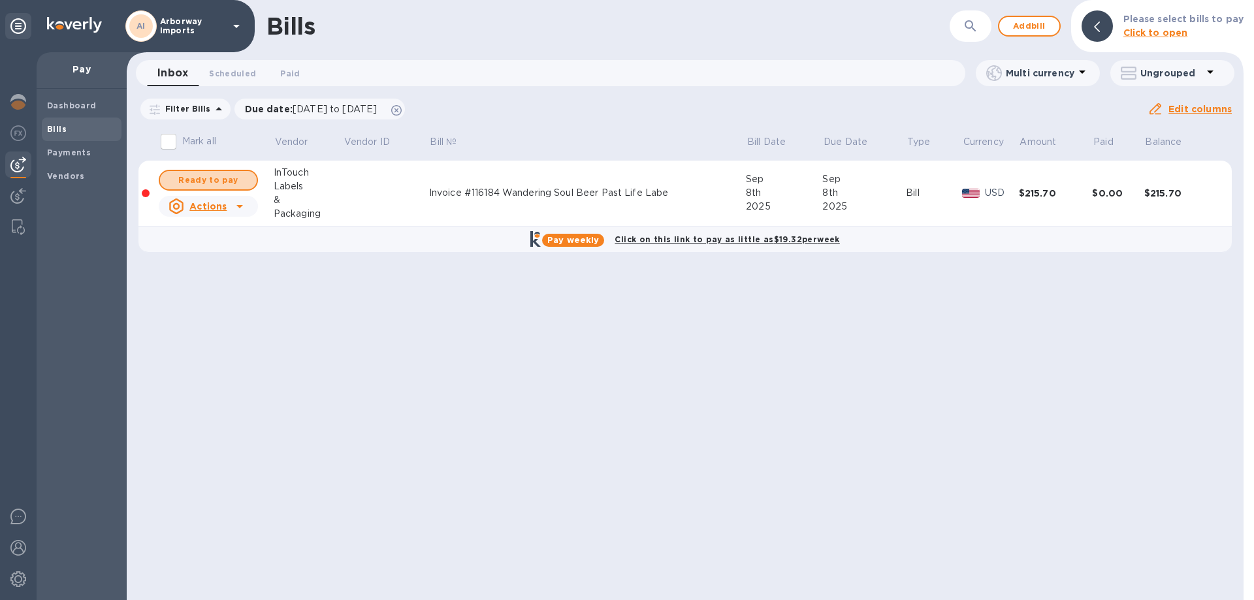
drag, startPoint x: 217, startPoint y: 183, endPoint x: 19, endPoint y: 180, distance: 197.9
click at [216, 183] on span "Ready to pay" at bounding box center [208, 180] width 76 height 16
checkbox input "true"
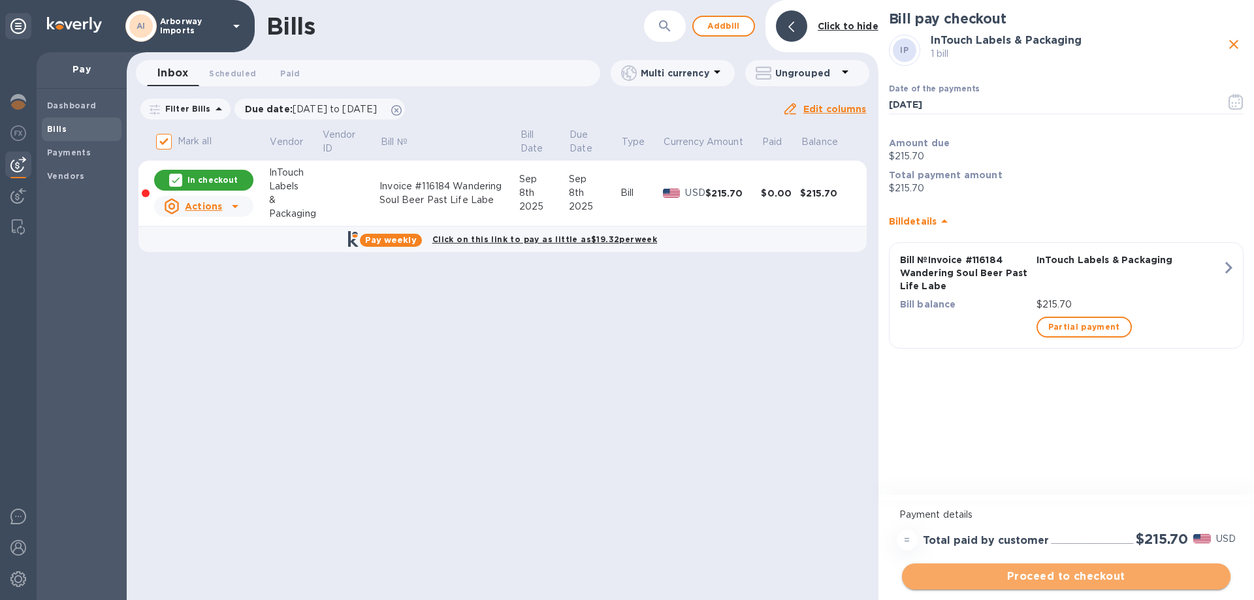
click at [1083, 574] on span "Proceed to checkout" at bounding box center [1066, 577] width 308 height 16
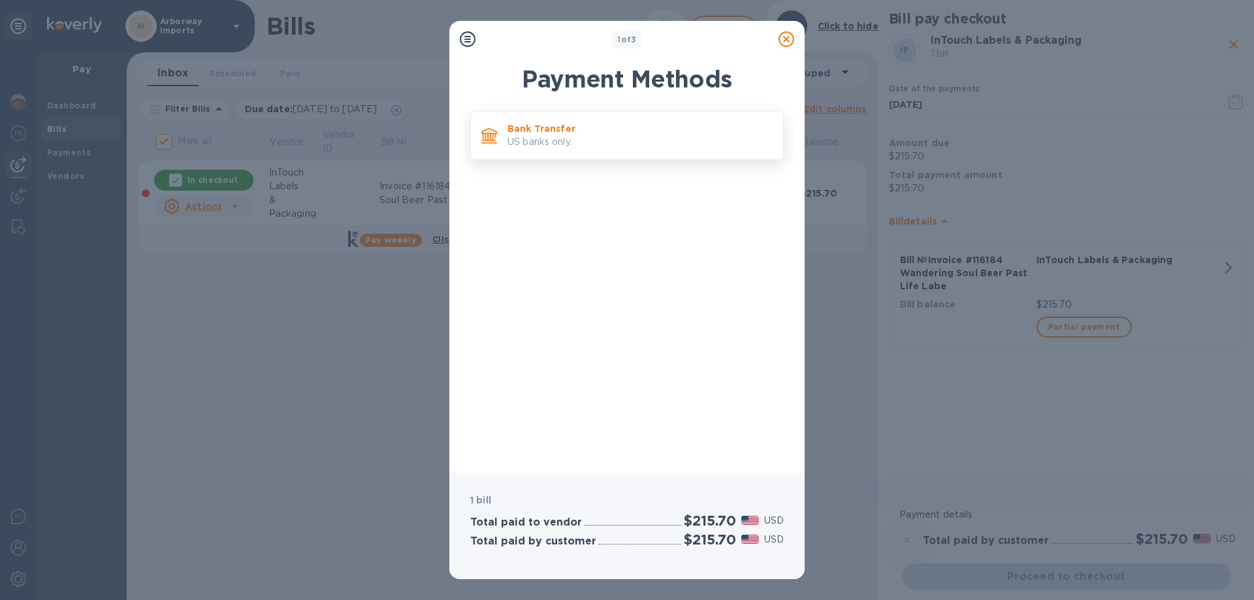
click at [567, 142] on p "US banks only." at bounding box center [639, 142] width 265 height 14
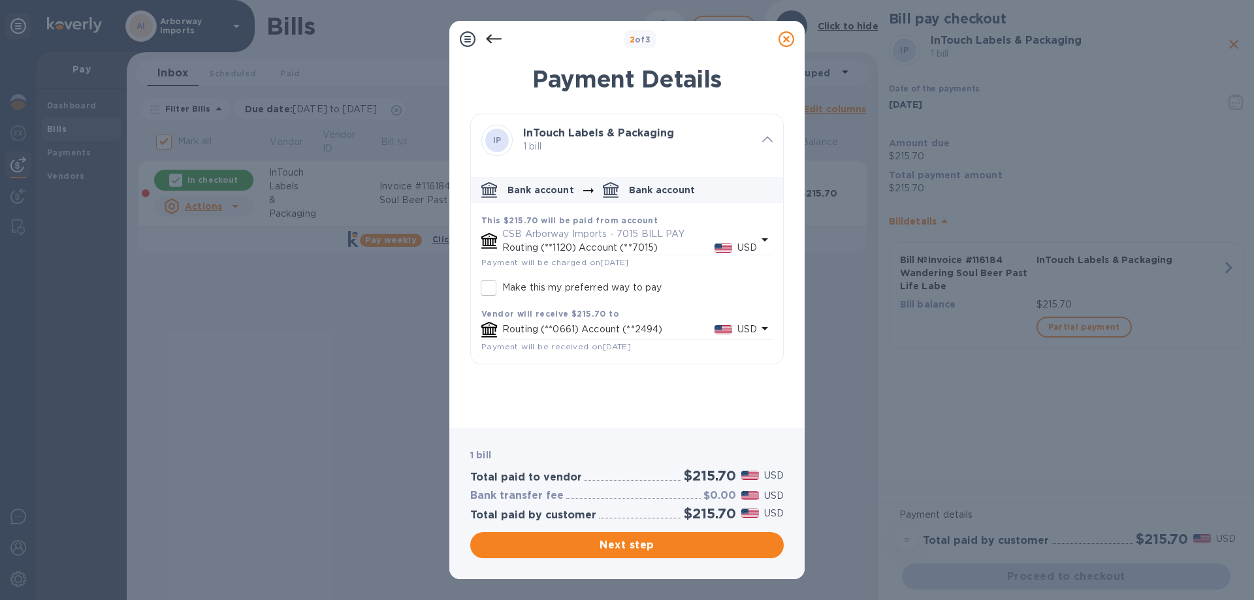
click at [536, 294] on p "Make this my preferred way to pay" at bounding box center [581, 288] width 159 height 14
click at [502, 294] on input "Make this my preferred way to pay" at bounding box center [488, 287] width 27 height 27
checkbox input "true"
click at [643, 545] on span "Next step" at bounding box center [627, 545] width 293 height 16
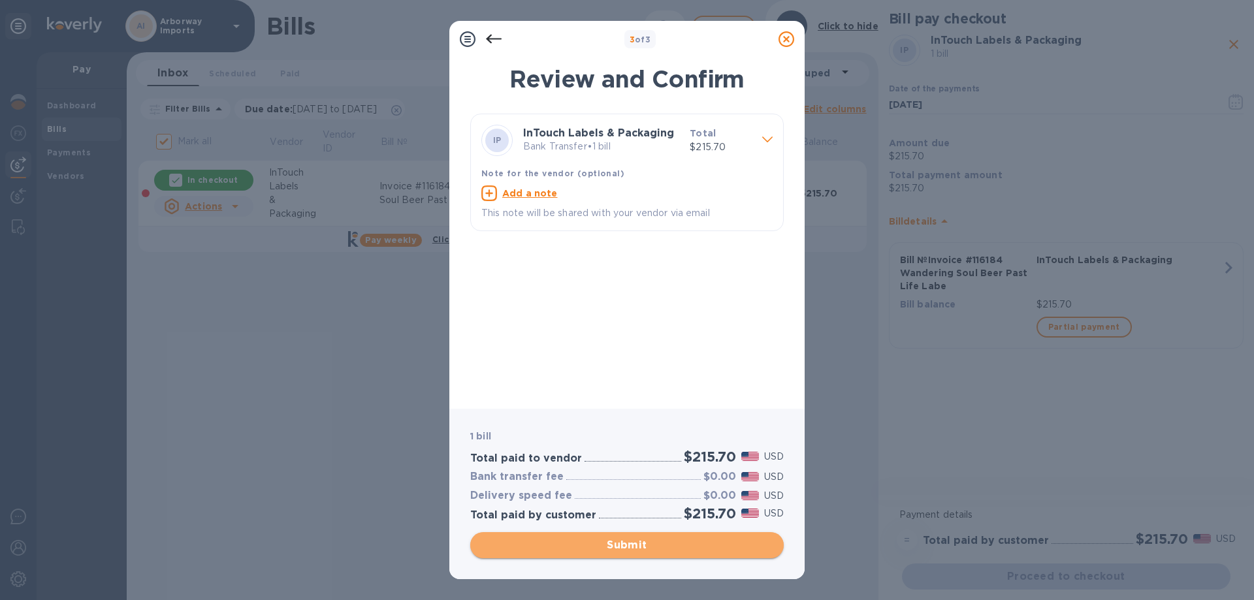
click at [643, 547] on span "Submit" at bounding box center [627, 545] width 293 height 16
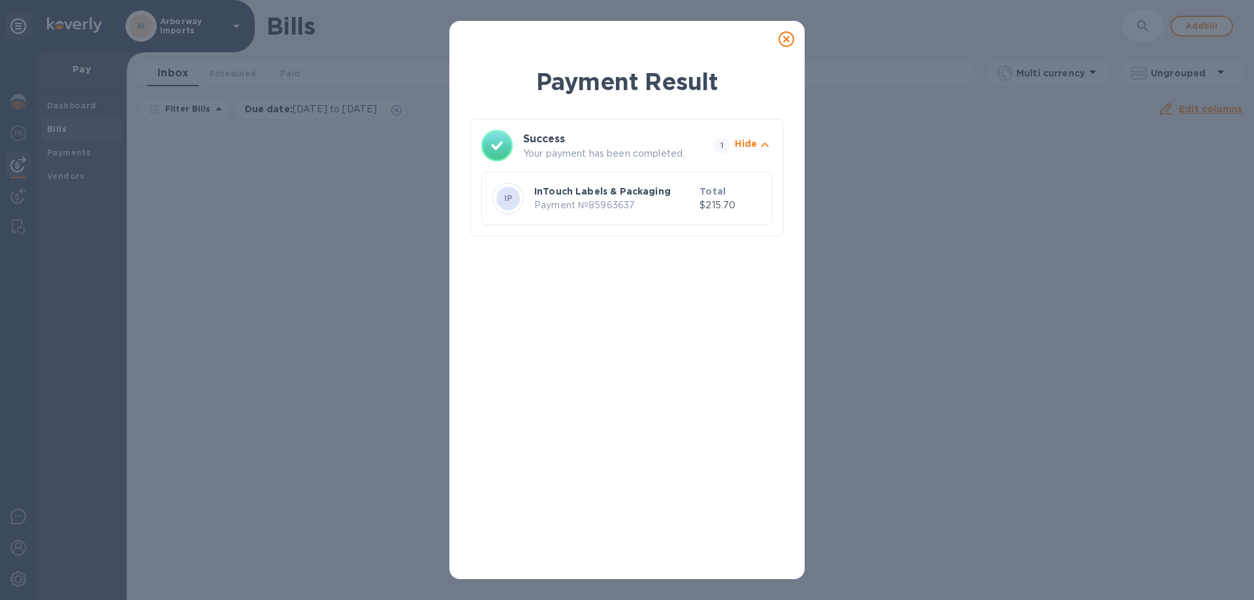
click at [789, 38] on icon at bounding box center [786, 39] width 16 height 16
